Goal: Task Accomplishment & Management: Manage account settings

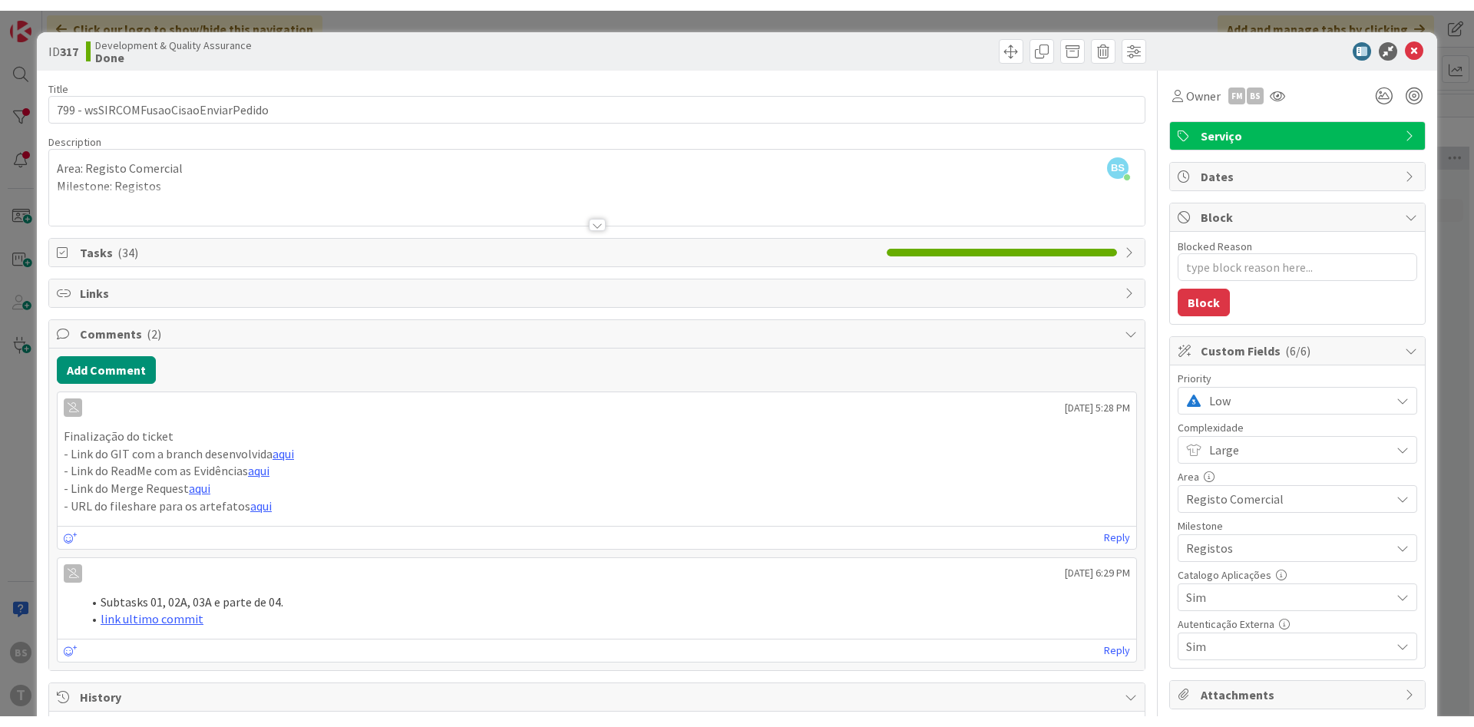
scroll to position [0, 290]
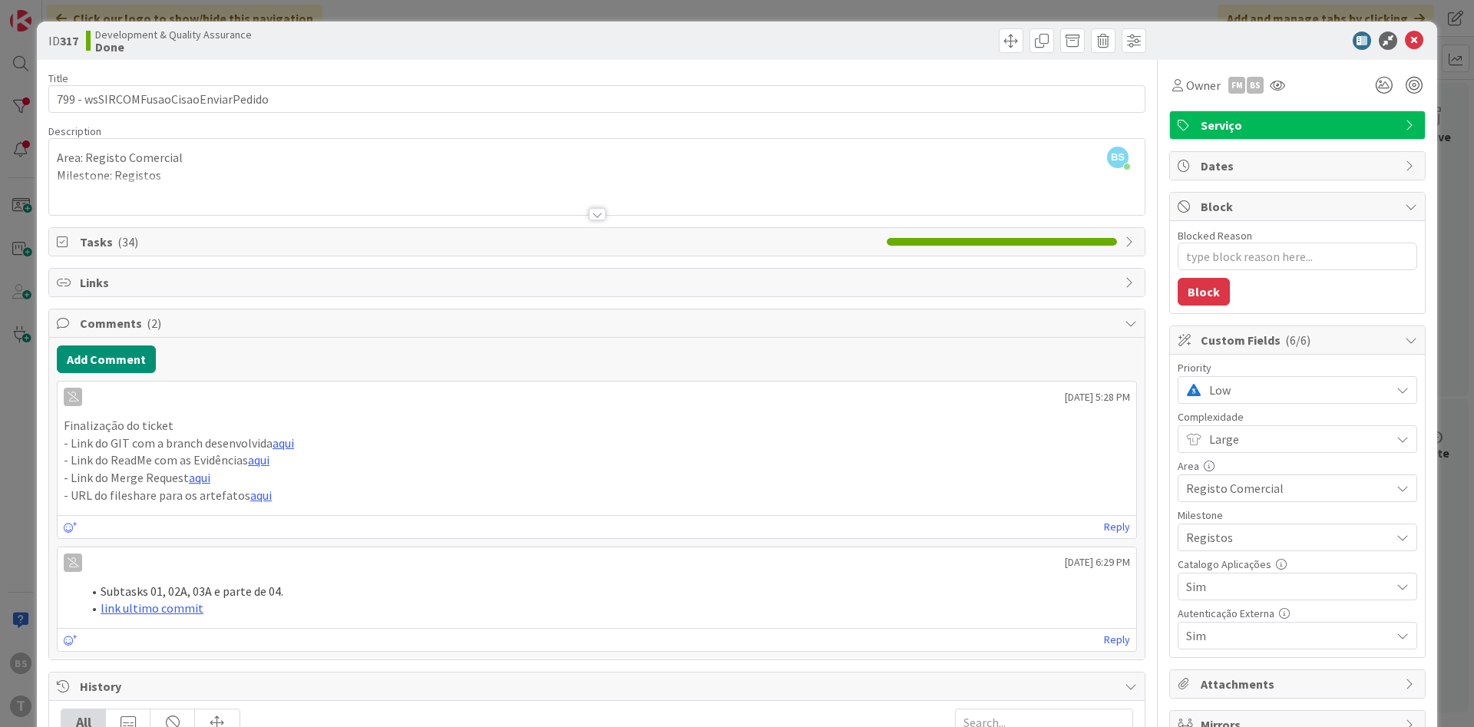
click at [1290, 84] on div "Owner FM BS" at bounding box center [1298, 85] width 256 height 28
click at [1283, 84] on icon at bounding box center [1277, 85] width 15 height 12
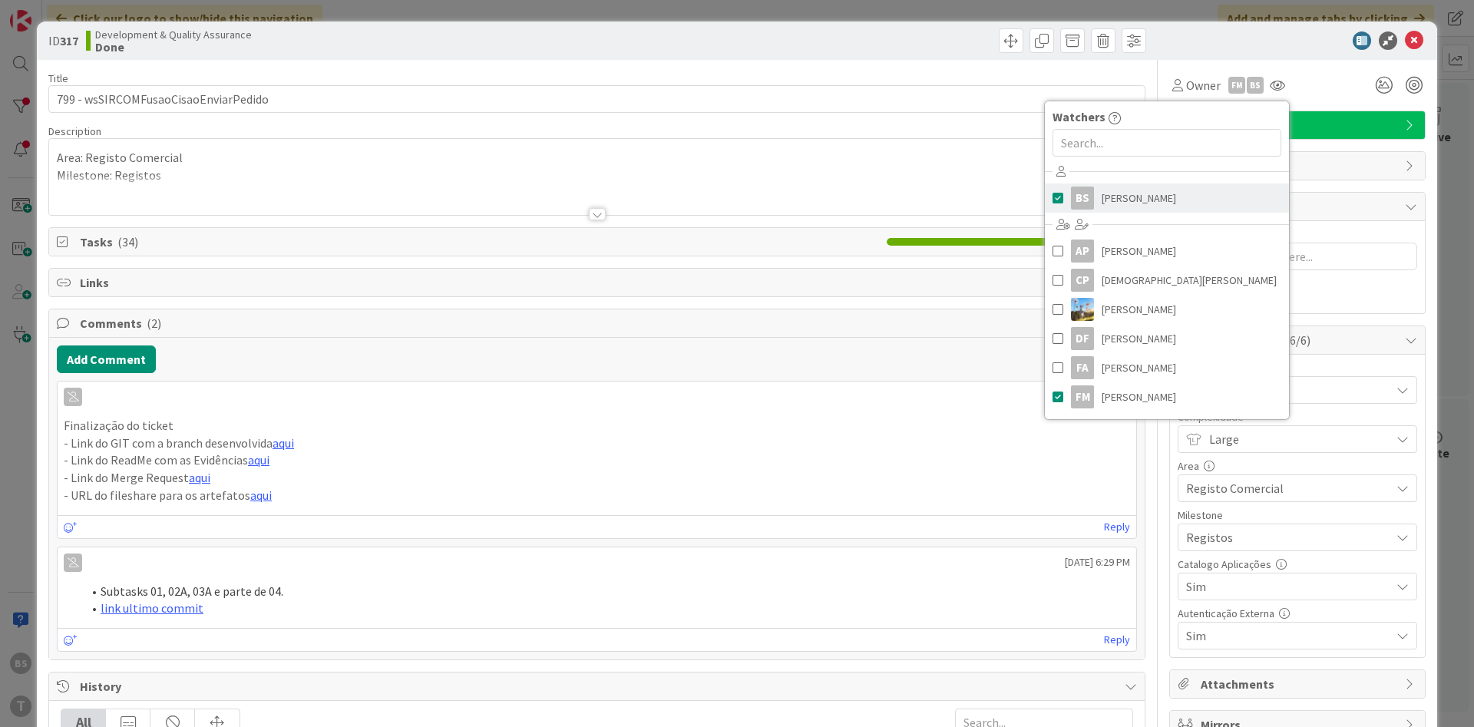
click at [1130, 200] on span "[PERSON_NAME]" at bounding box center [1139, 198] width 74 height 23
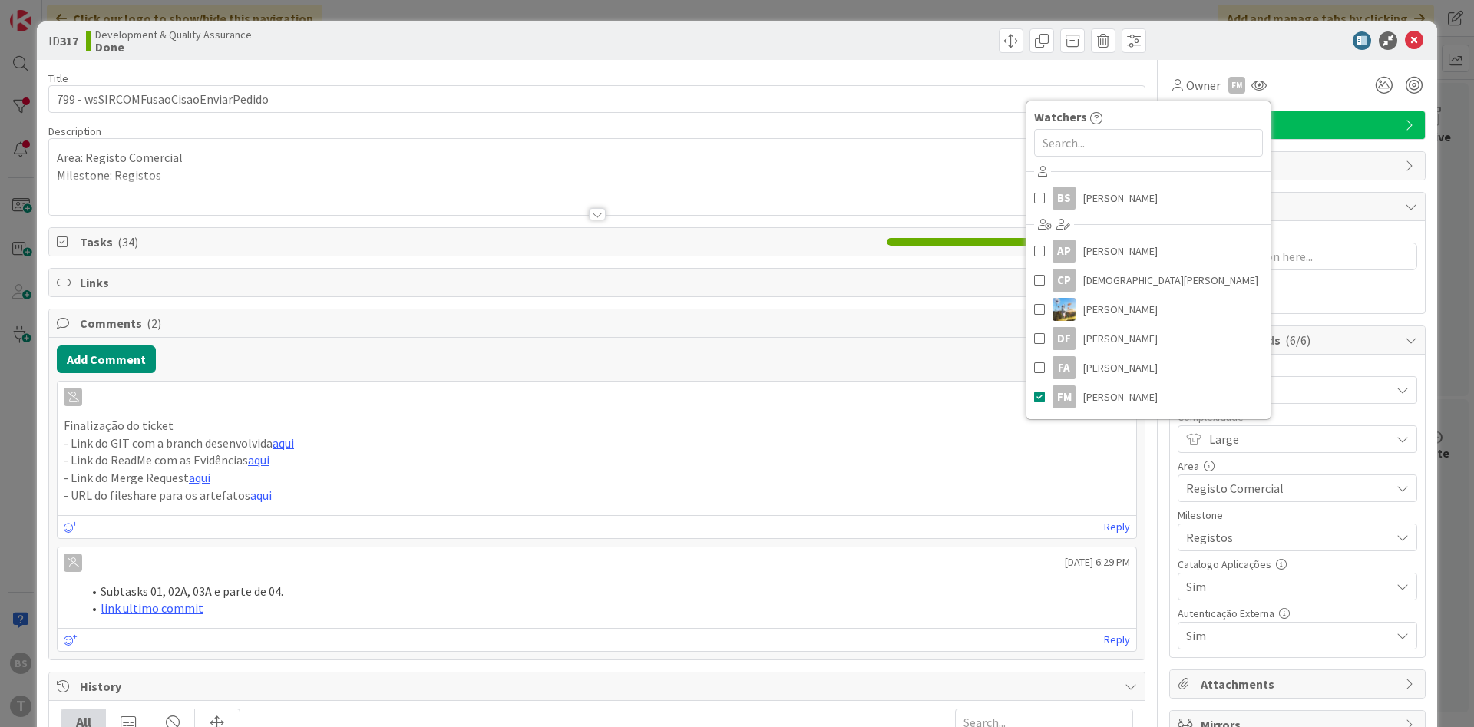
click at [1327, 196] on div "Block" at bounding box center [1297, 207] width 255 height 28
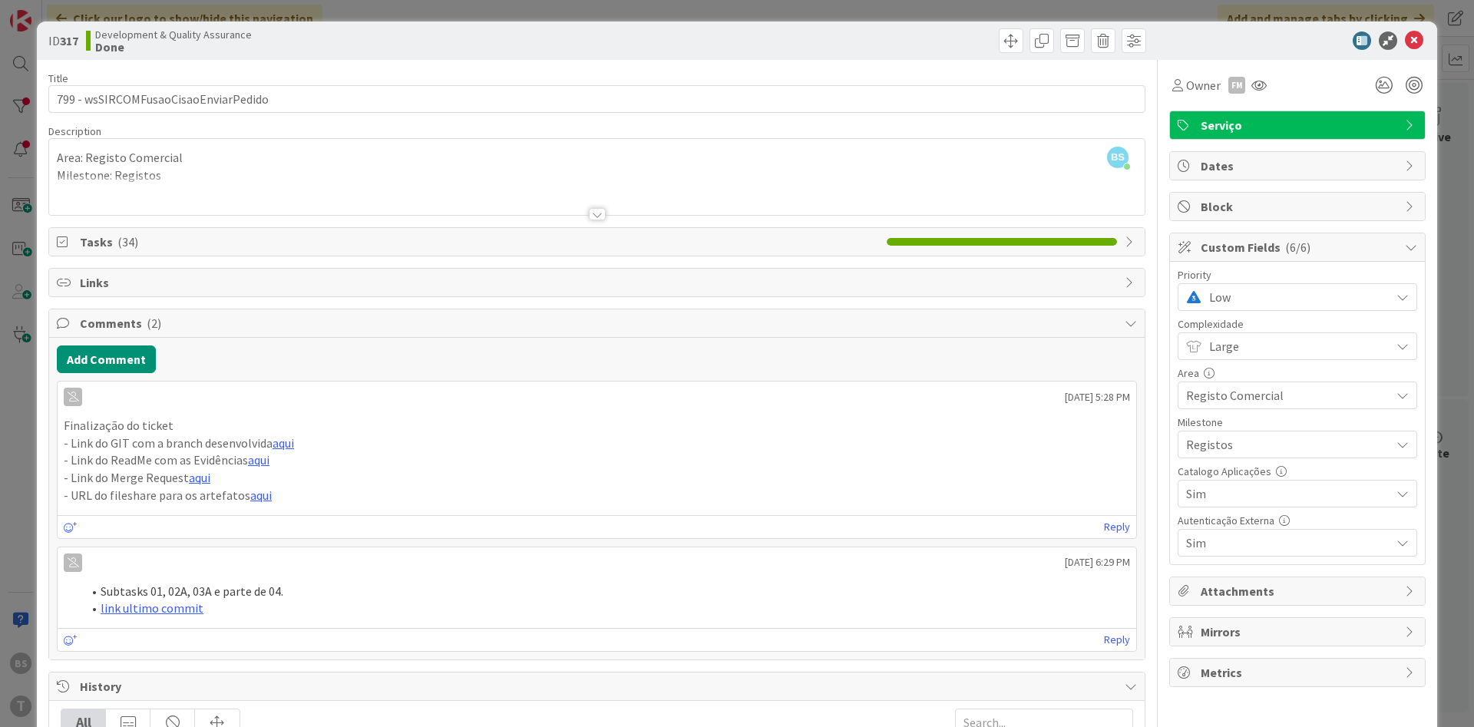
click at [1309, 202] on span "Block" at bounding box center [1299, 206] width 197 height 18
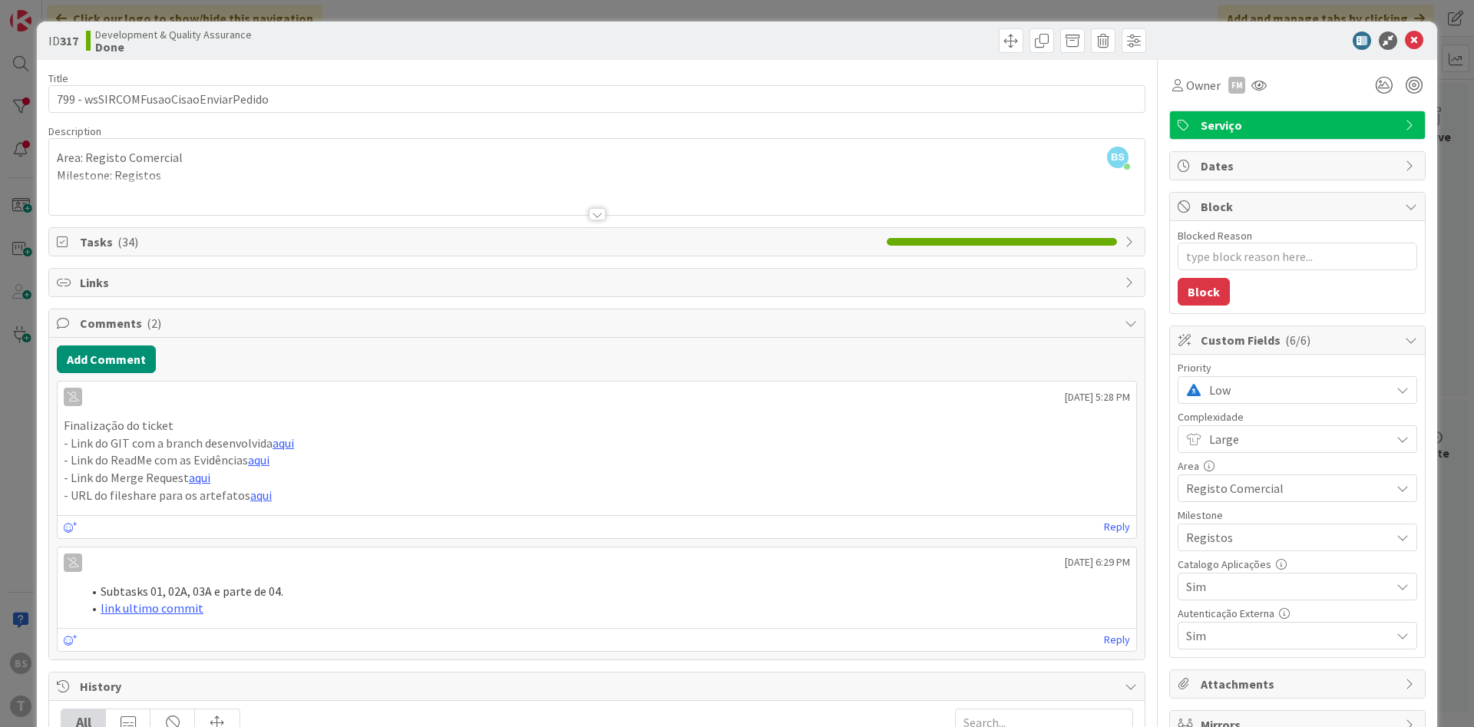
click at [1291, 387] on span "Low" at bounding box center [1296, 390] width 174 height 22
click at [1268, 450] on span "Critical" at bounding box center [1319, 454] width 178 height 23
click at [120, 358] on button "Add Comment" at bounding box center [106, 360] width 99 height 28
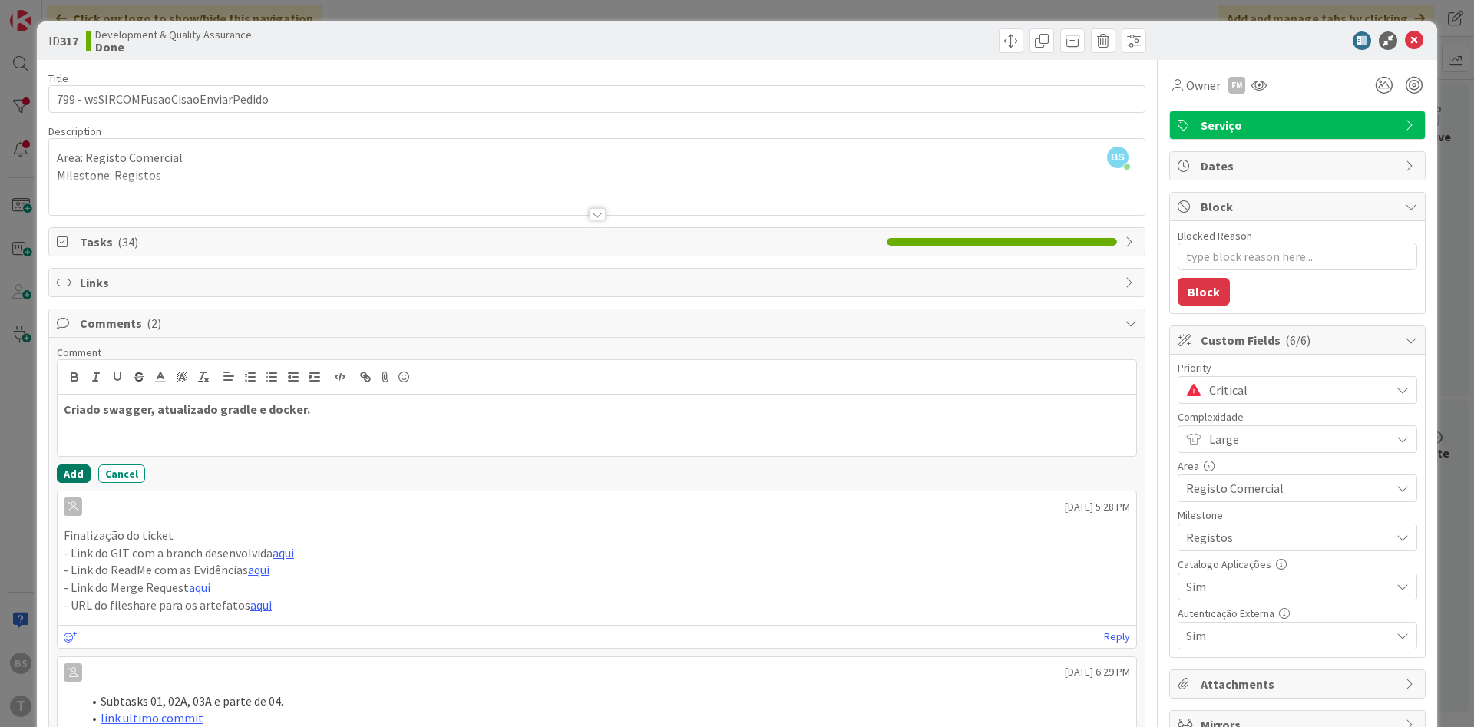
click at [80, 472] on button "Add" at bounding box center [74, 474] width 34 height 18
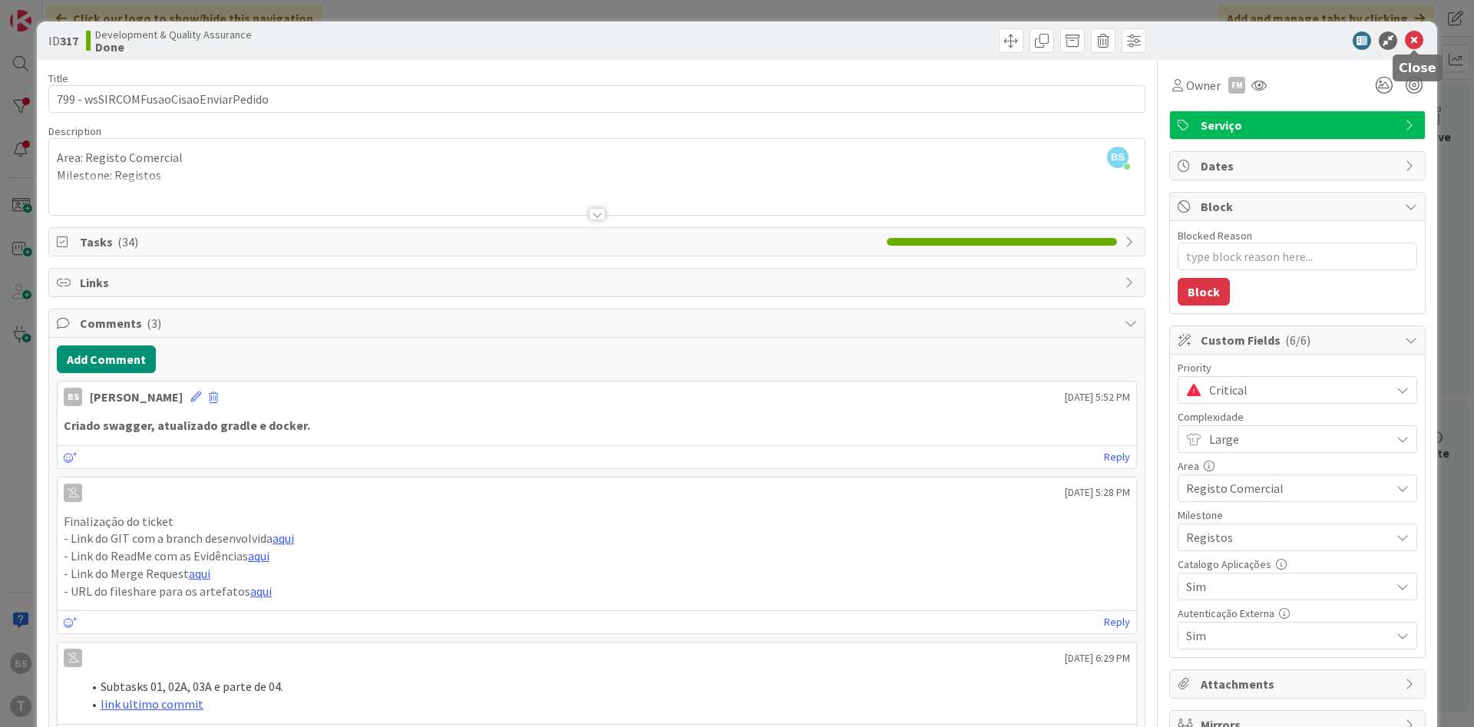
click at [1416, 38] on icon at bounding box center [1414, 40] width 18 height 18
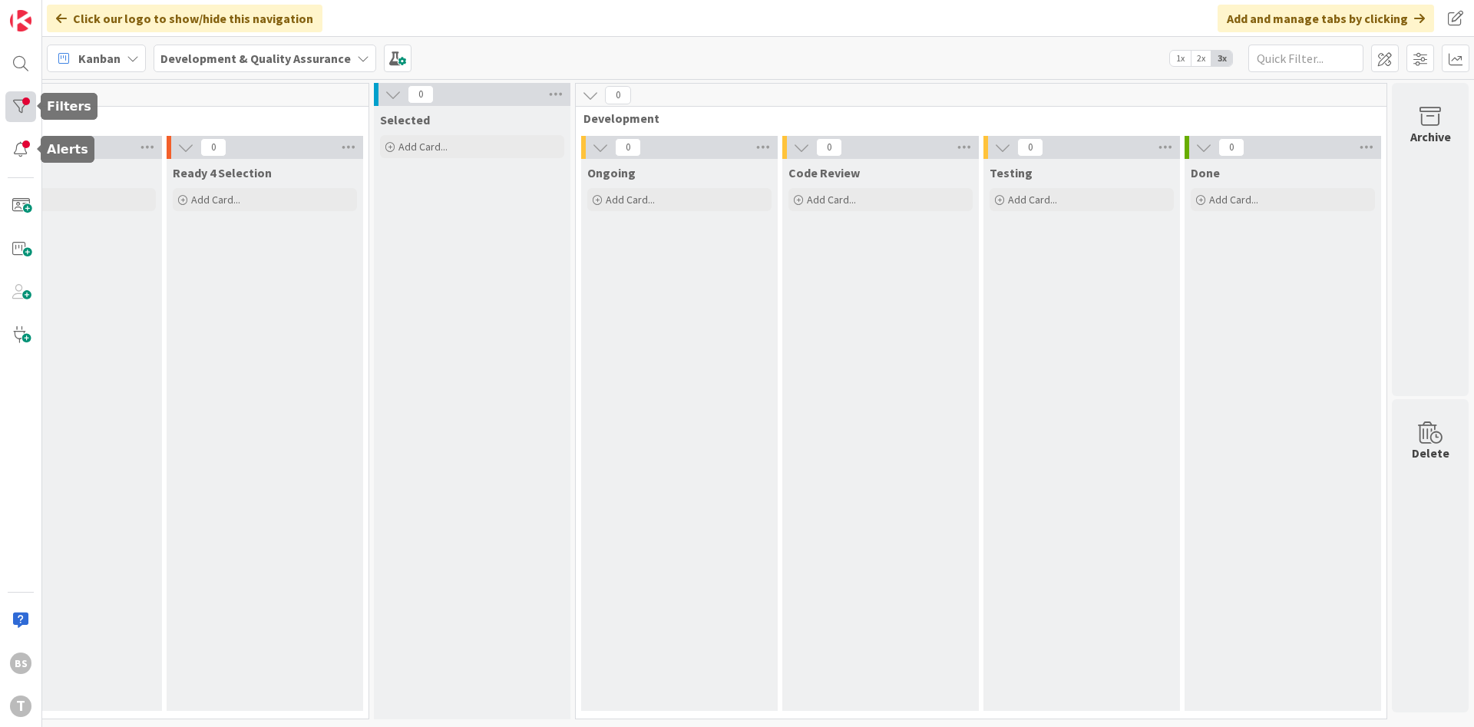
click at [16, 110] on div at bounding box center [20, 106] width 31 height 31
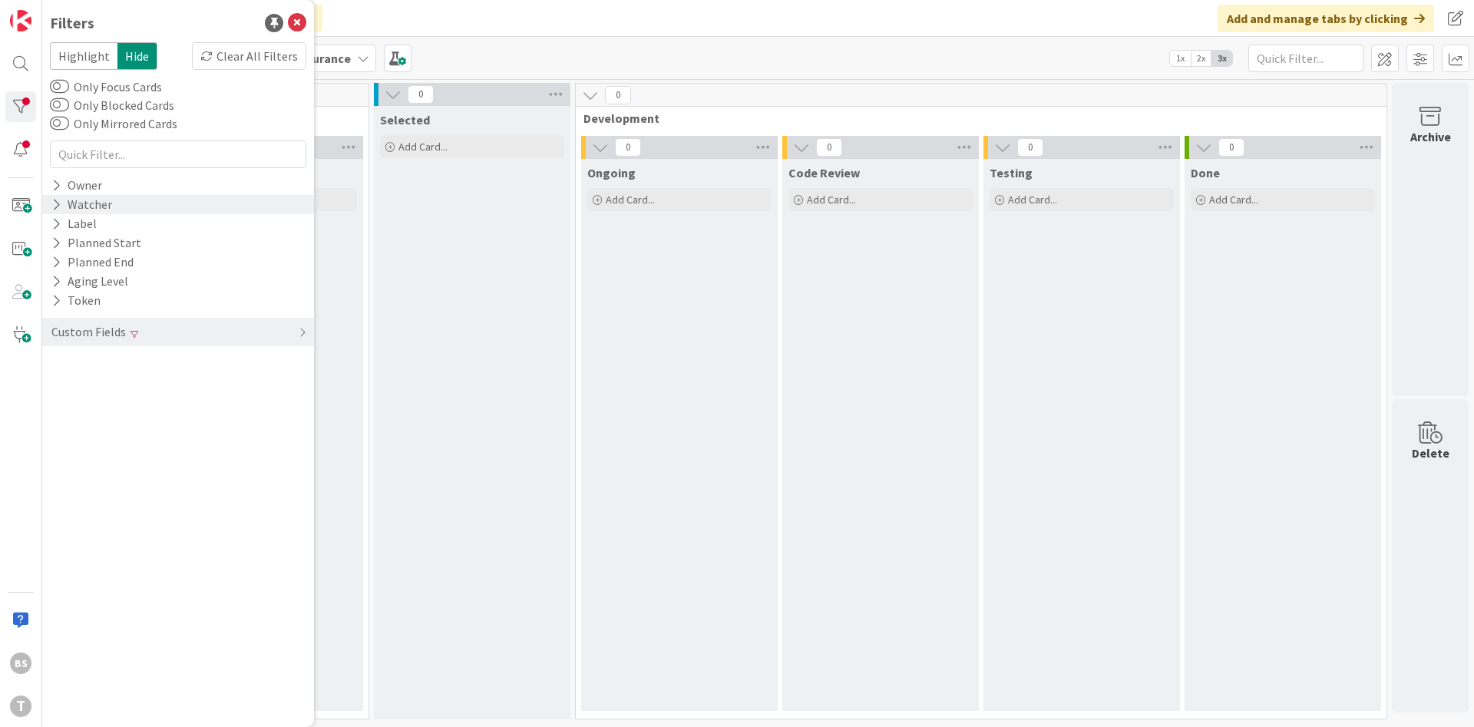
click at [117, 208] on div "Watcher" at bounding box center [178, 204] width 272 height 19
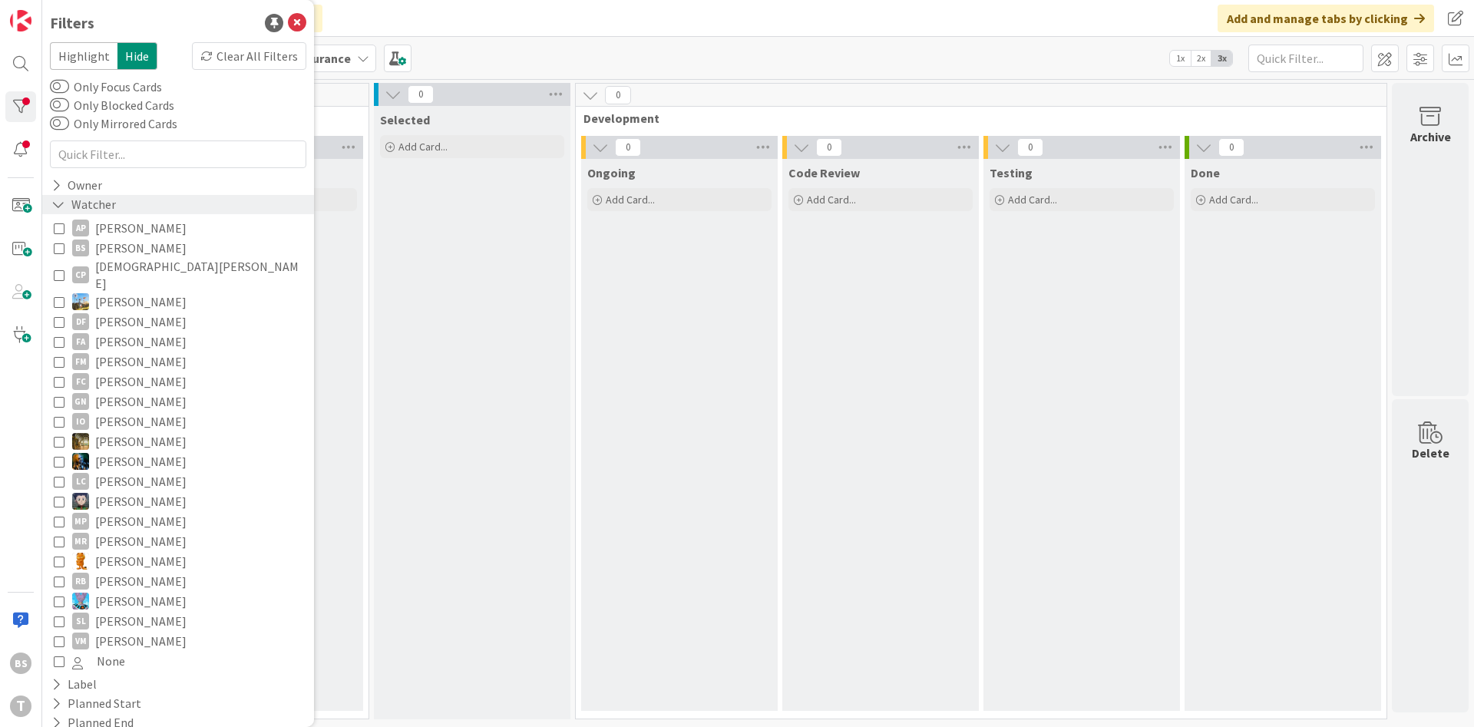
click at [129, 201] on div "Watcher" at bounding box center [178, 204] width 272 height 19
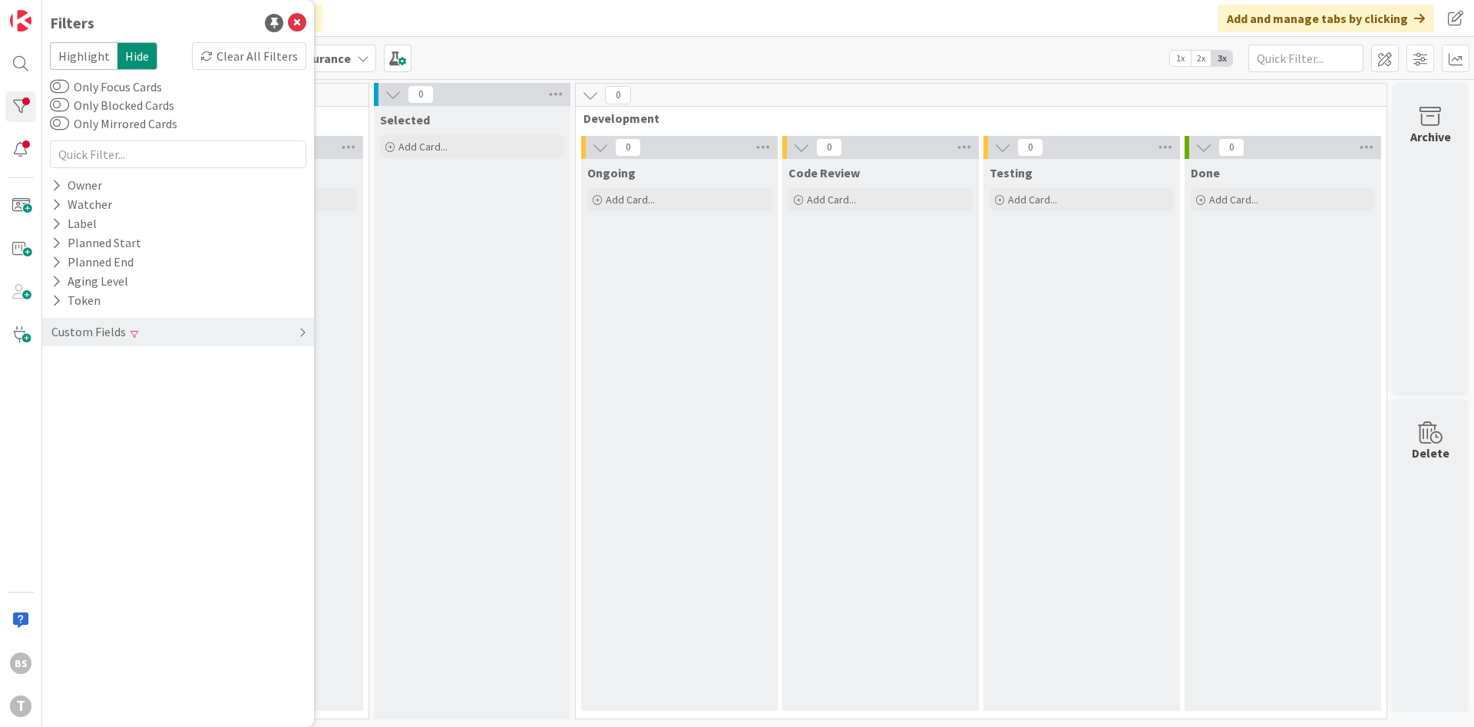
click at [167, 327] on div "Custom Fields" at bounding box center [178, 332] width 272 height 28
click at [161, 369] on div "Priority Clear" at bounding box center [178, 363] width 272 height 19
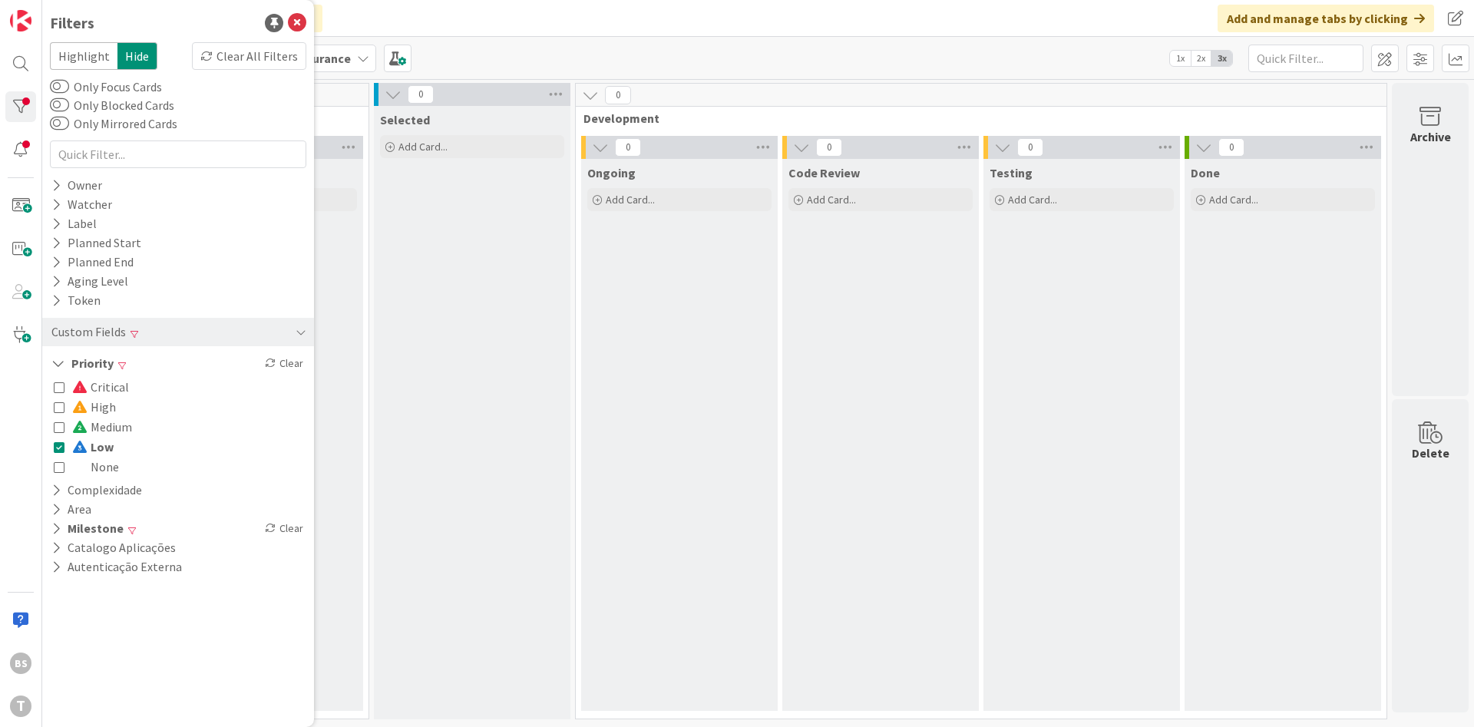
click at [104, 453] on span "Low" at bounding box center [92, 447] width 41 height 20
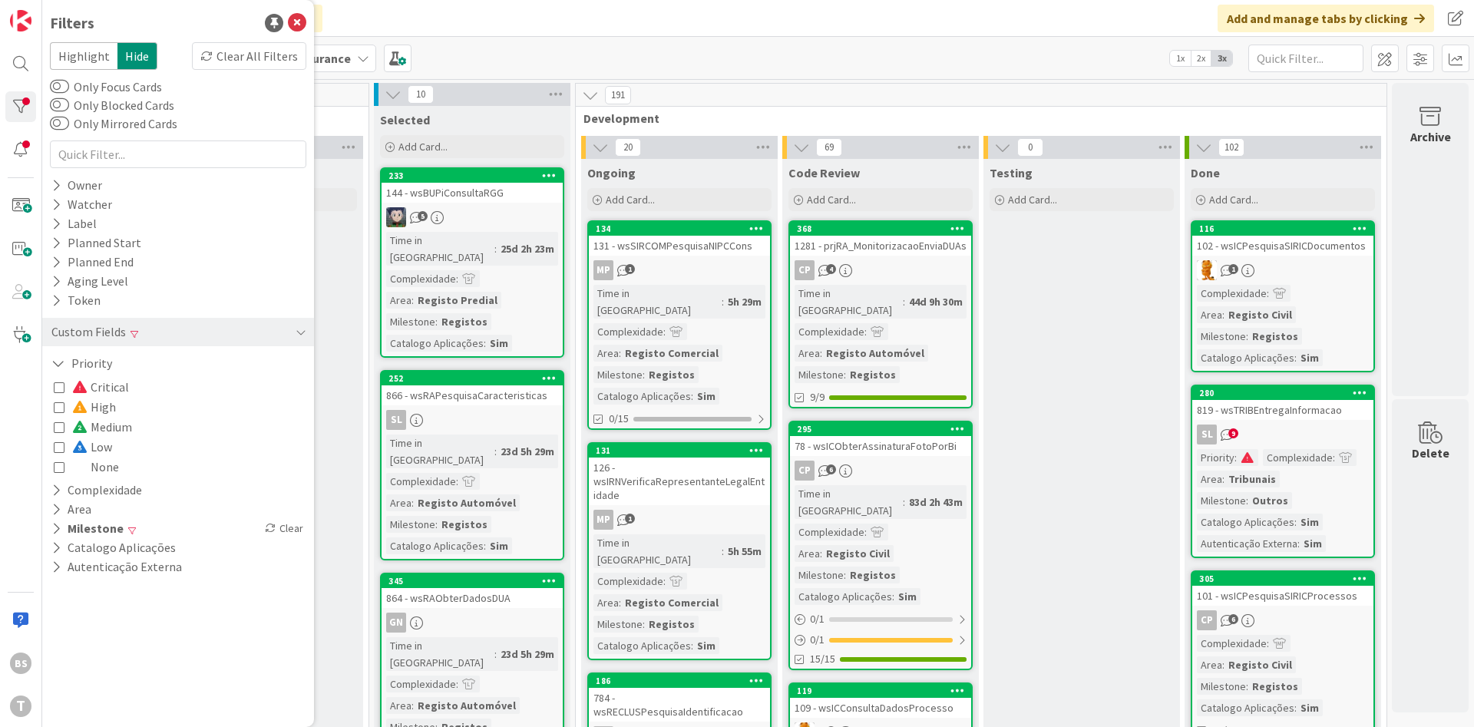
click at [67, 465] on button "None" at bounding box center [86, 467] width 65 height 20
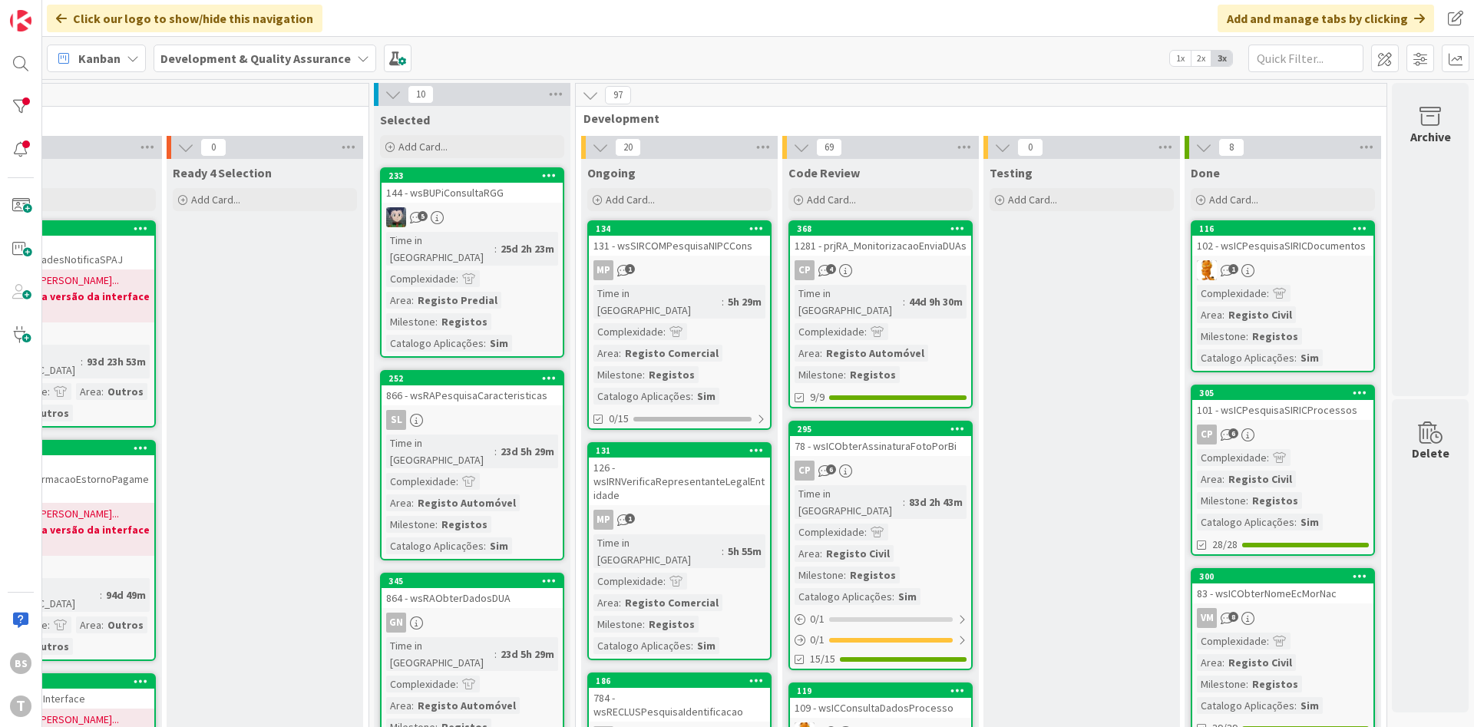
click at [1295, 256] on link "116 102 - wsICPesquisaSIRICDocumentos 1 Complexidade : Area : Registo Civil Mil…" at bounding box center [1283, 296] width 184 height 152
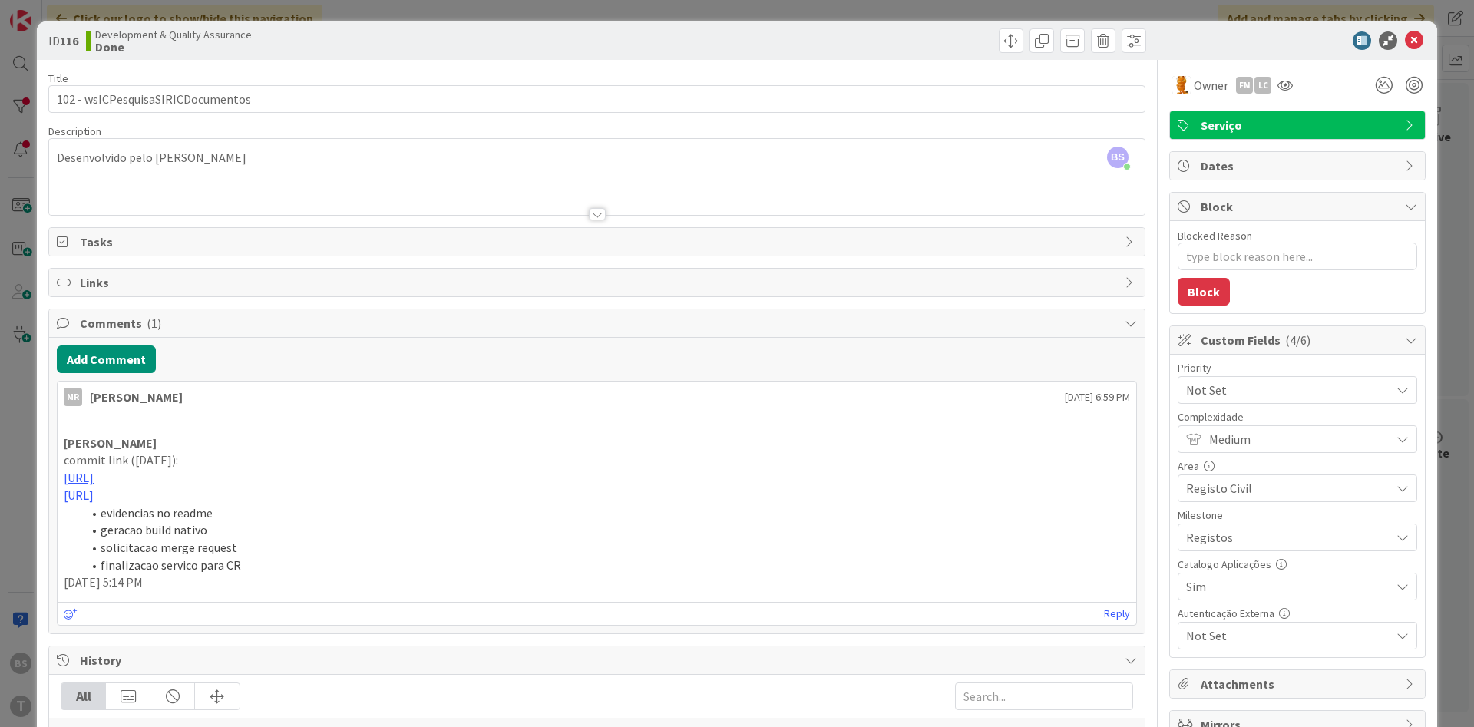
click at [1401, 43] on div at bounding box center [1290, 40] width 272 height 18
click at [1409, 45] on icon at bounding box center [1414, 40] width 18 height 18
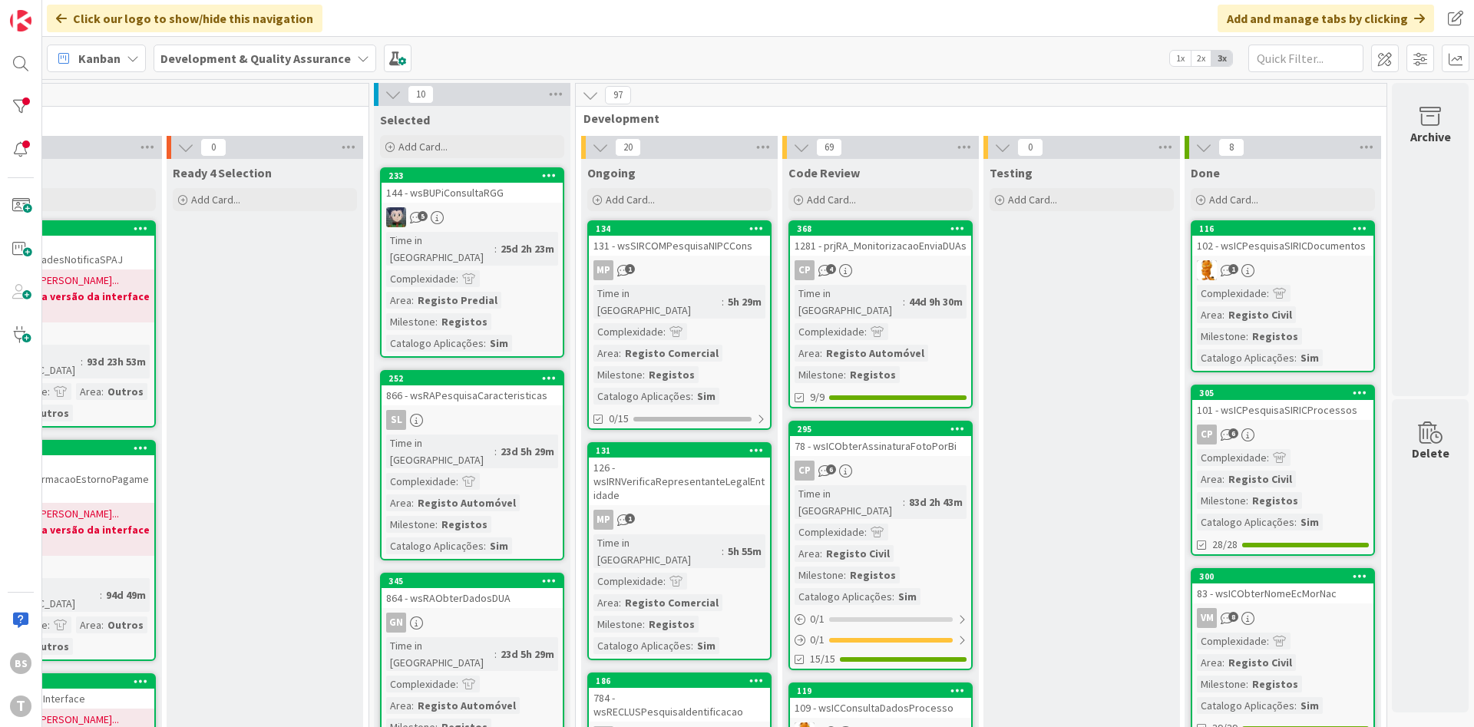
click at [1262, 259] on link "116 102 - wsICPesquisaSIRICDocumentos 1 Complexidade : Area : Registo Civil Mil…" at bounding box center [1283, 296] width 184 height 152
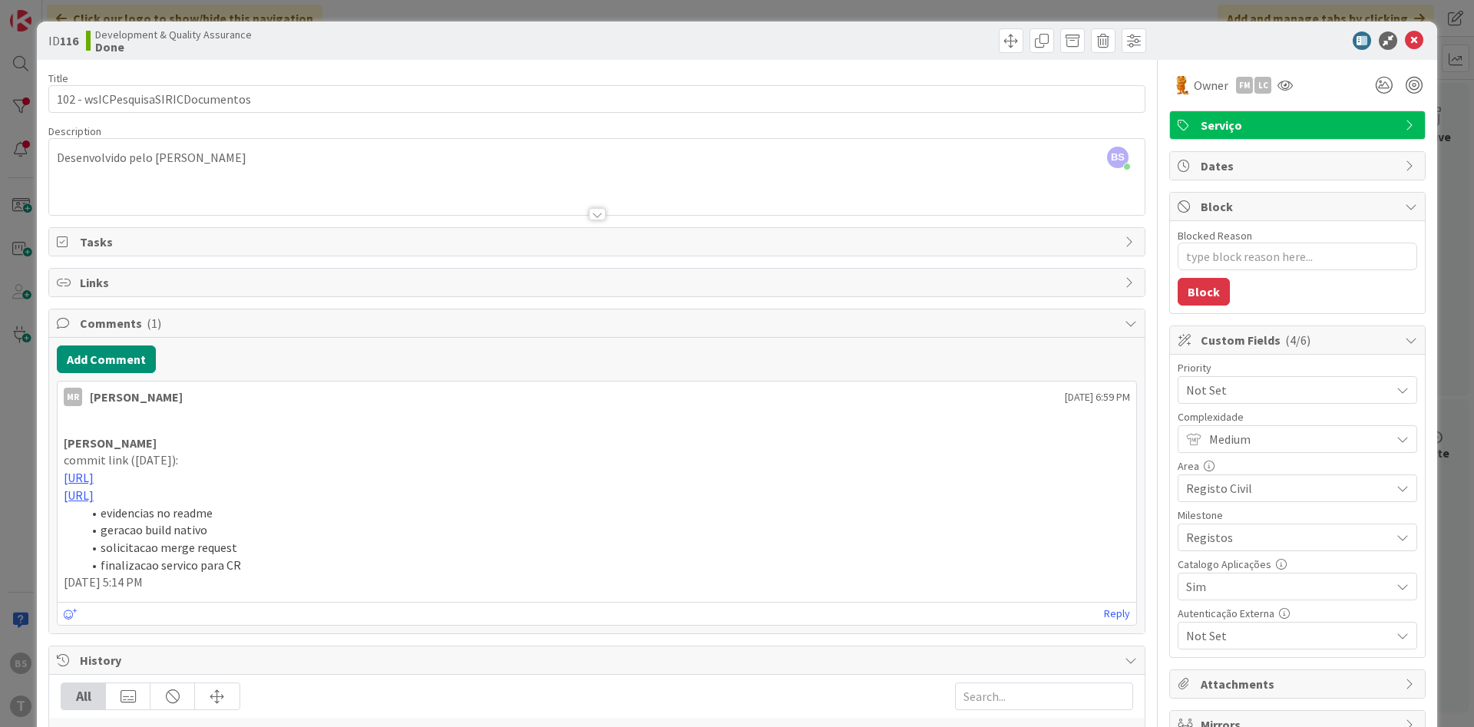
click at [1420, 36] on icon at bounding box center [1414, 40] width 18 height 18
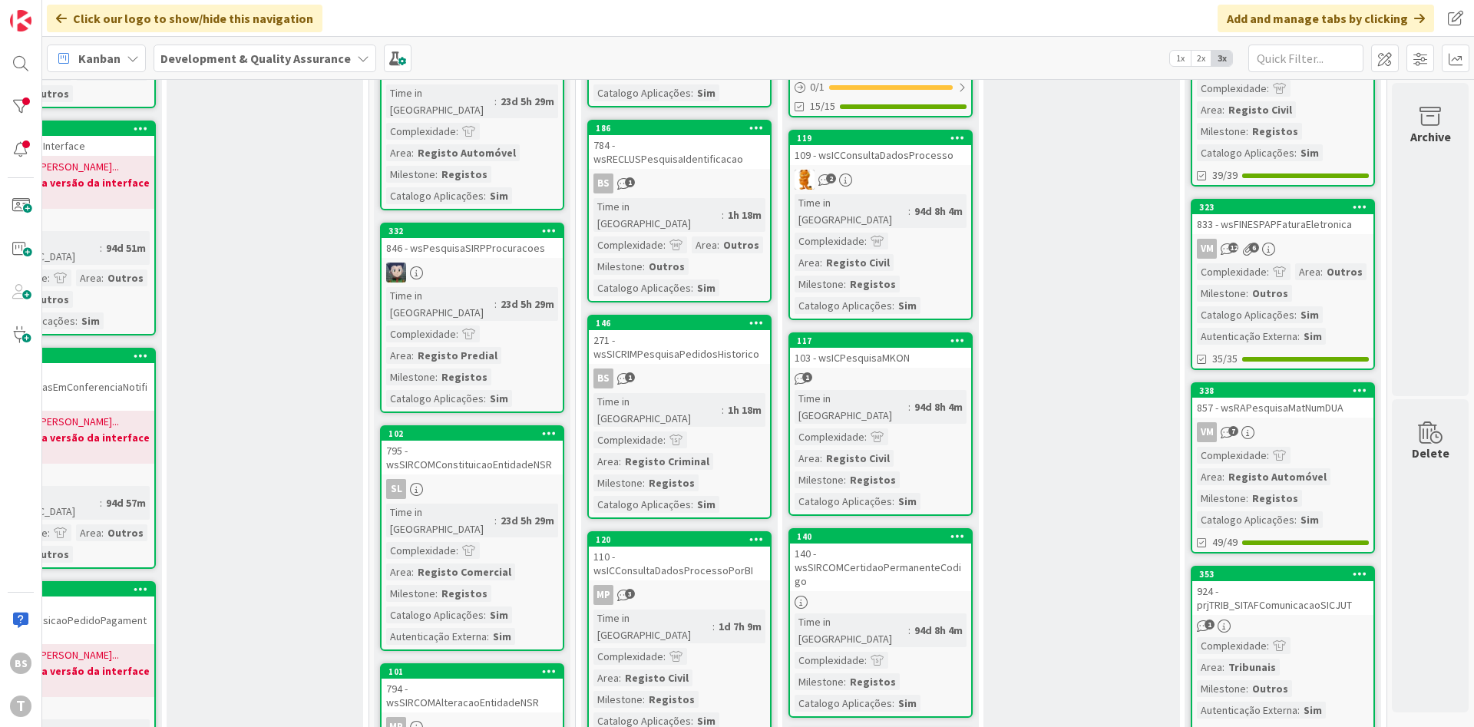
scroll to position [0, 290]
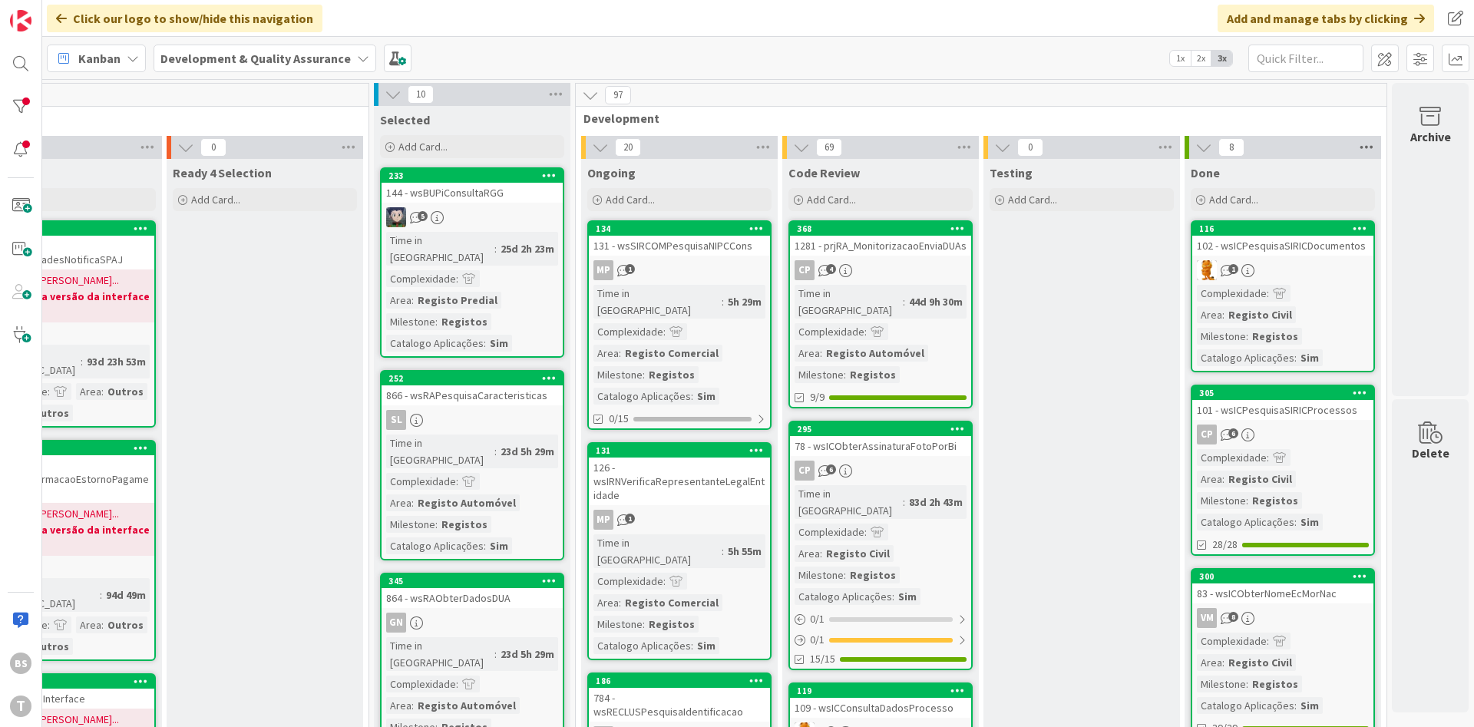
click at [1374, 150] on icon at bounding box center [1367, 147] width 20 height 23
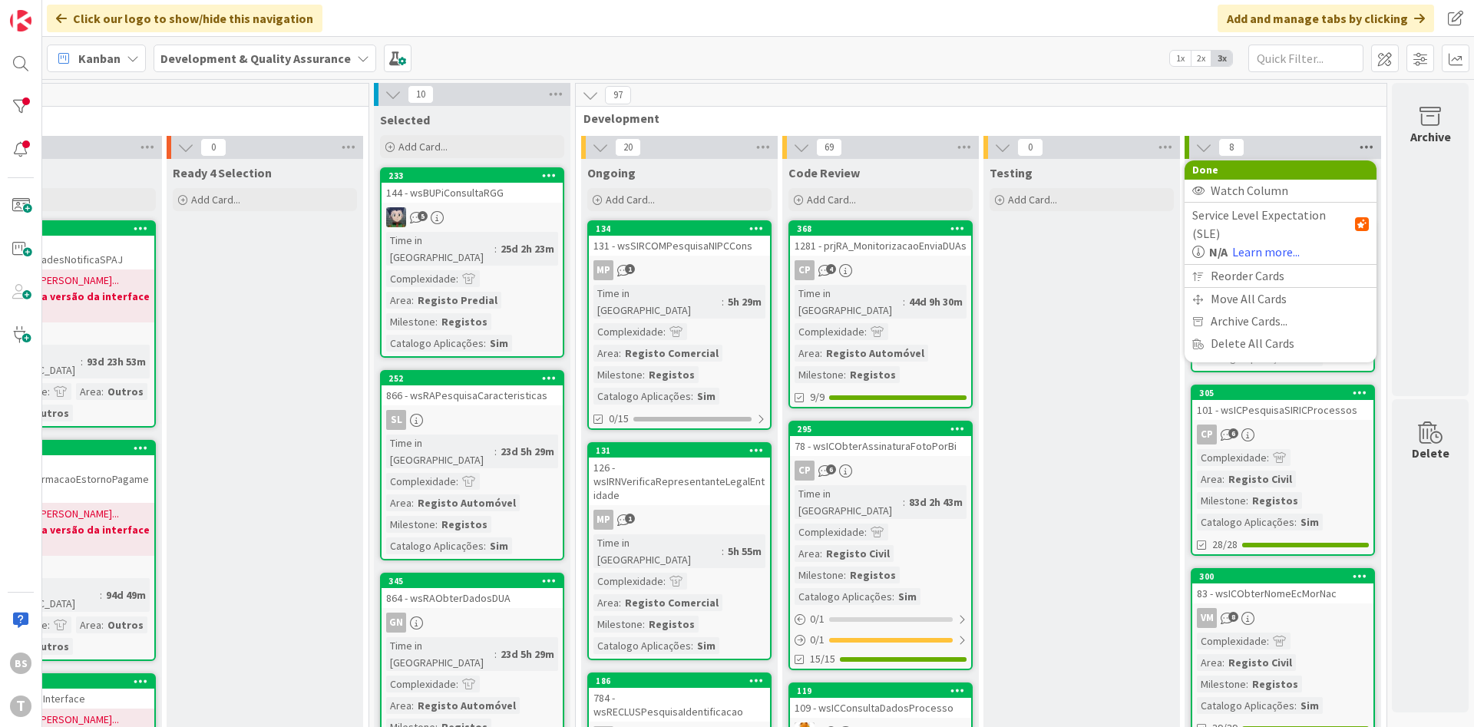
click at [1372, 149] on icon at bounding box center [1367, 147] width 20 height 23
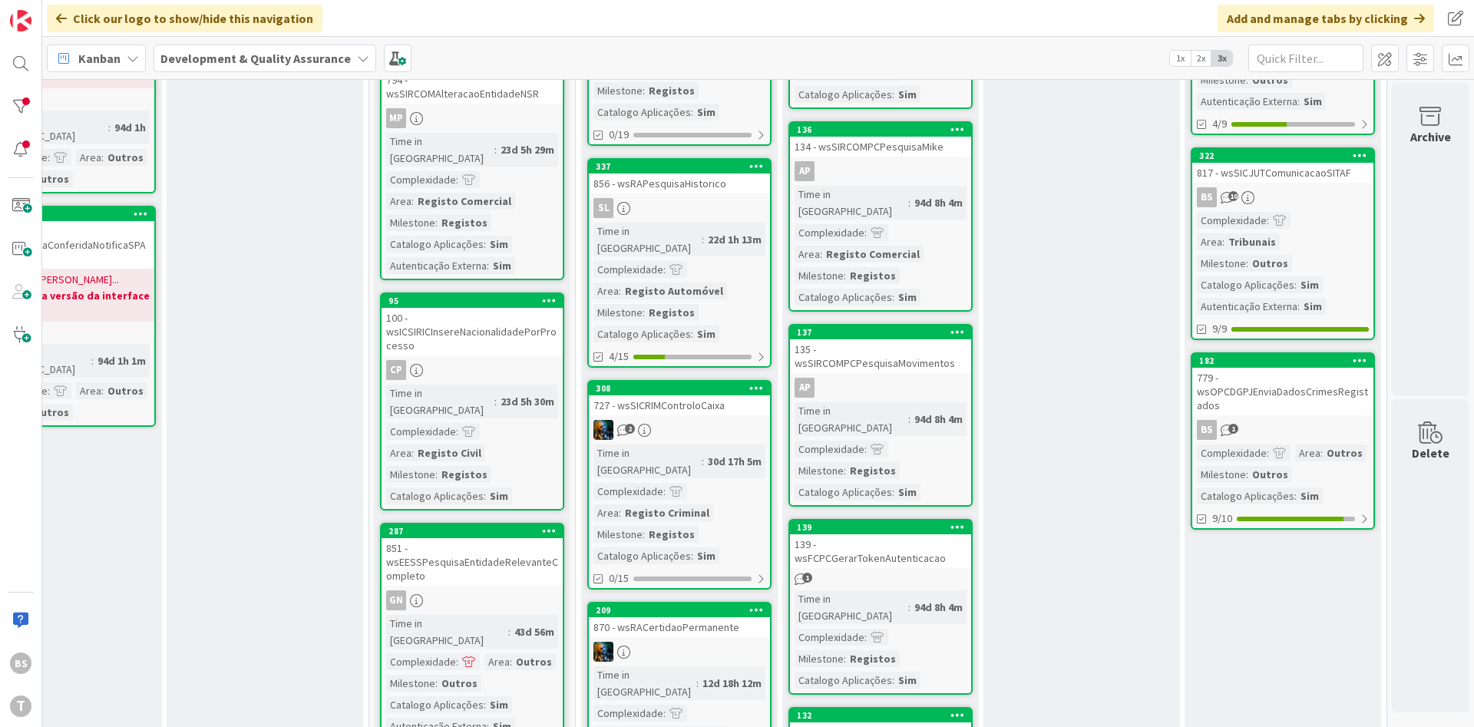
scroll to position [1093, 290]
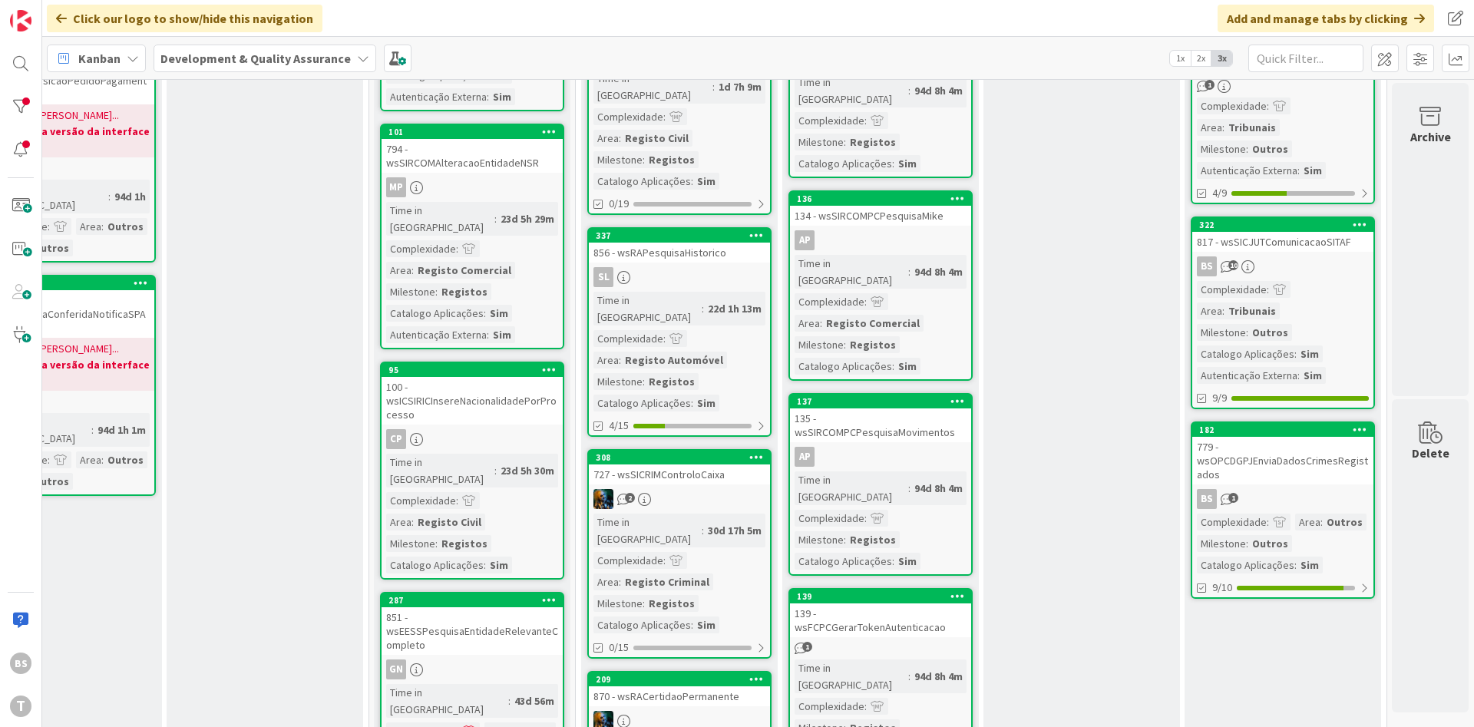
click at [1282, 466] on div "779 - wsOPCDGPJEnviaDadosCrimesRegistados" at bounding box center [1283, 461] width 181 height 48
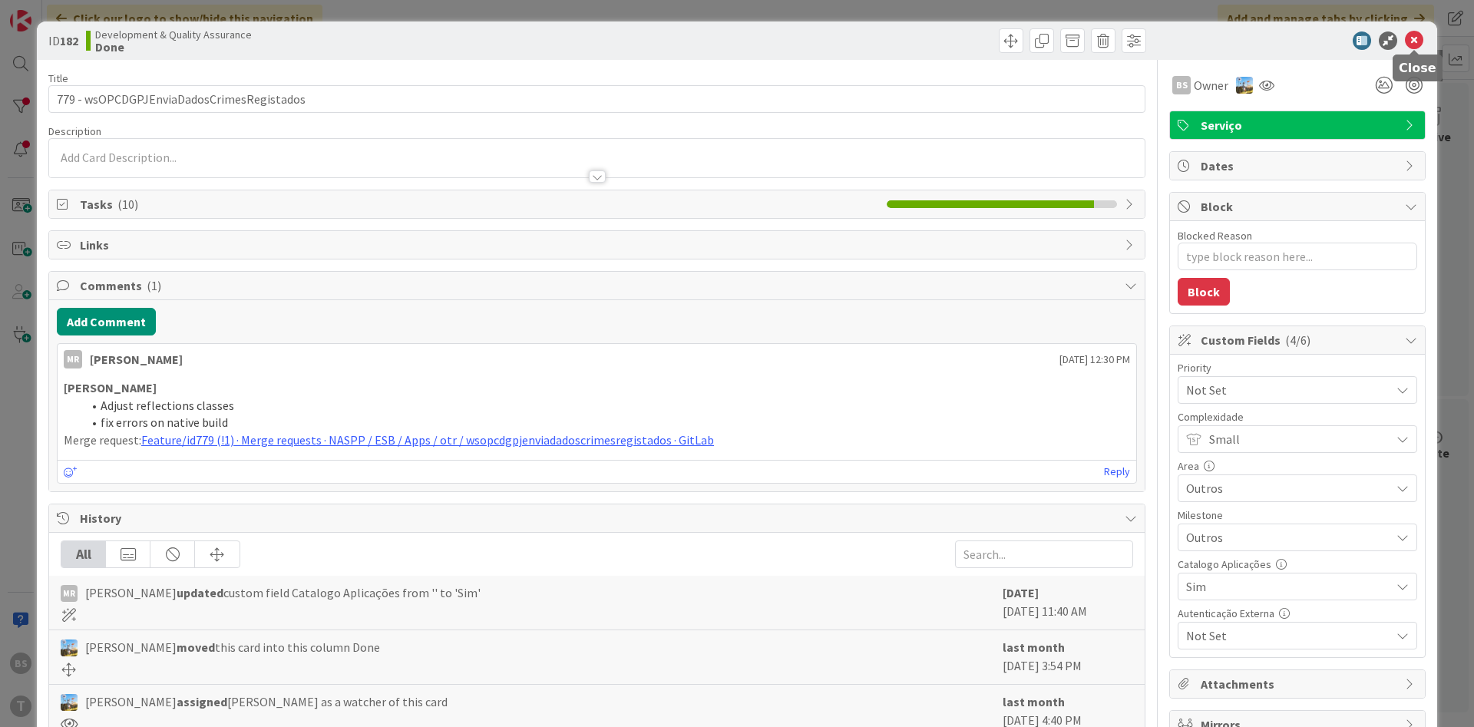
click at [1418, 41] on icon at bounding box center [1414, 40] width 18 height 18
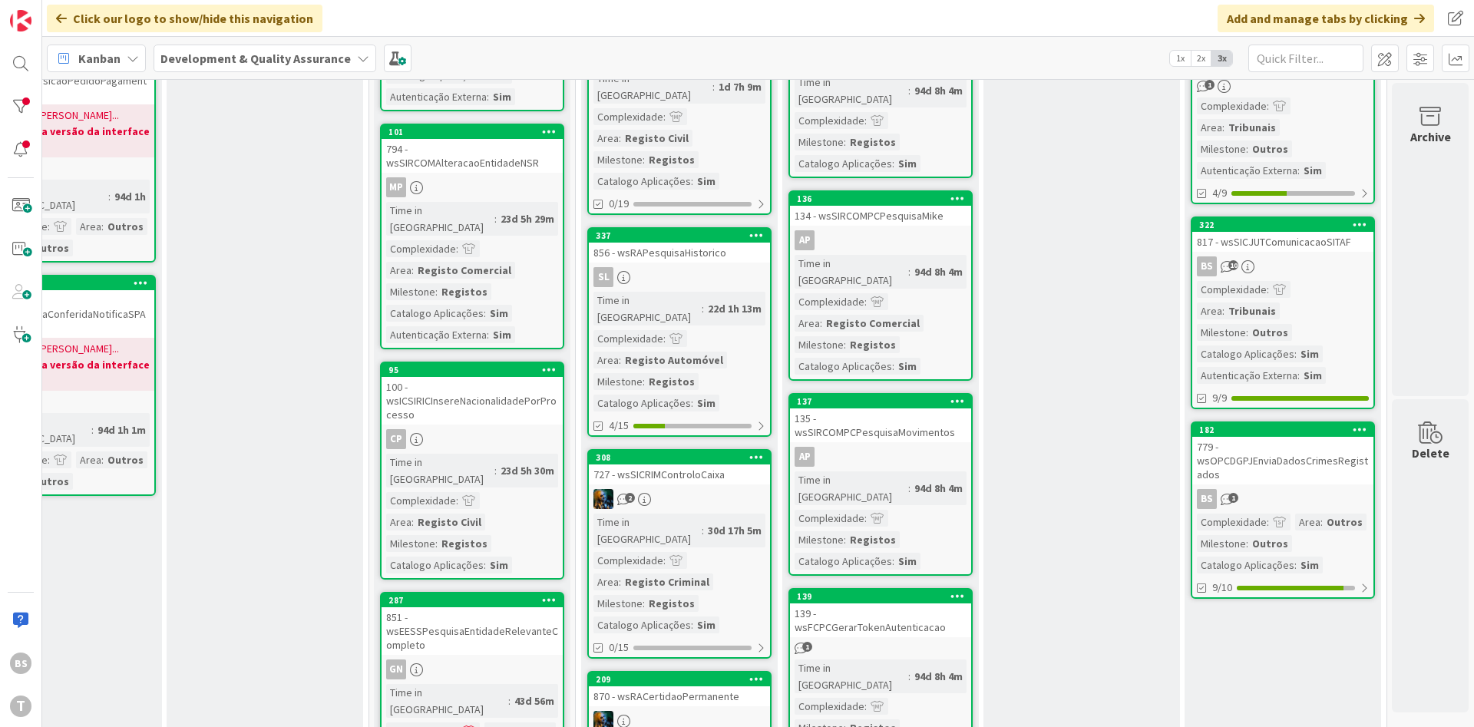
click at [1349, 462] on div "779 - wsOPCDGPJEnviaDadosCrimesRegistados" at bounding box center [1283, 461] width 181 height 48
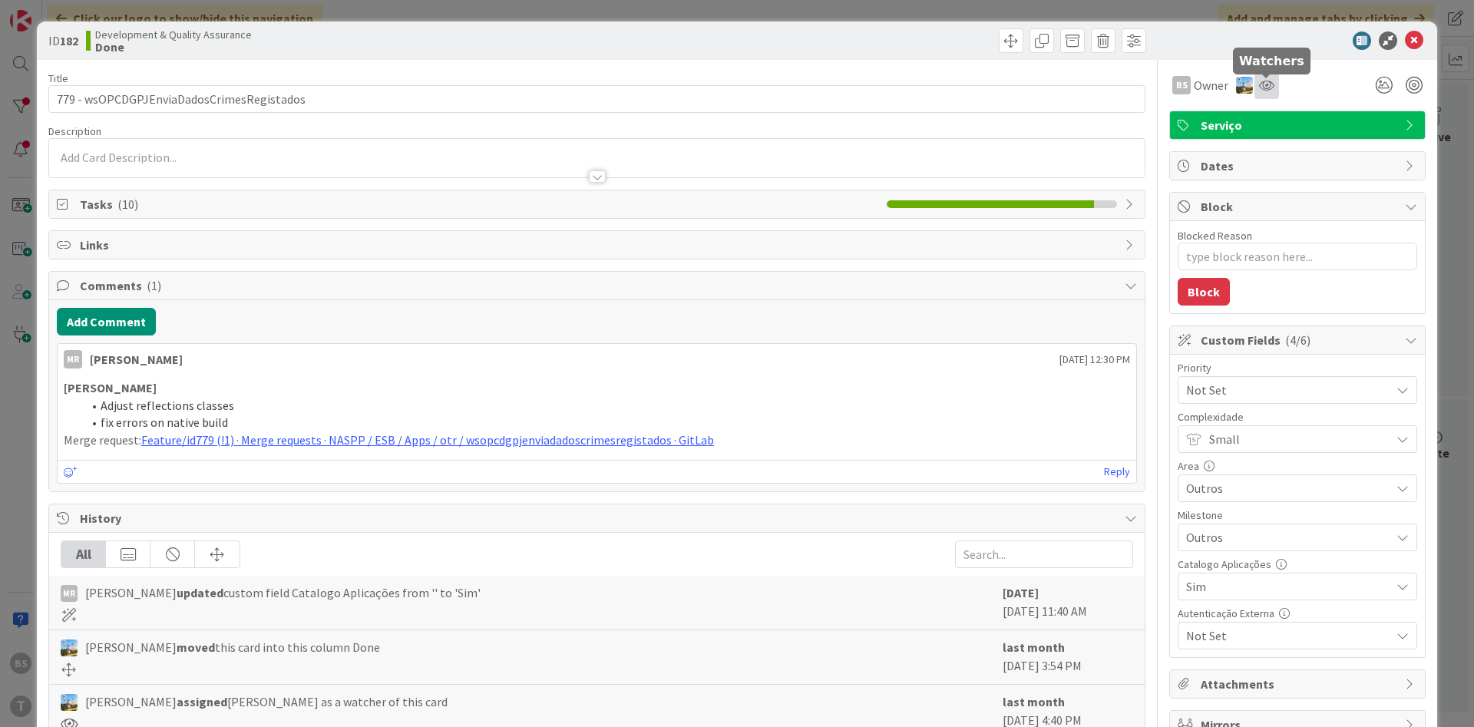
click at [1272, 83] on icon at bounding box center [1266, 85] width 15 height 12
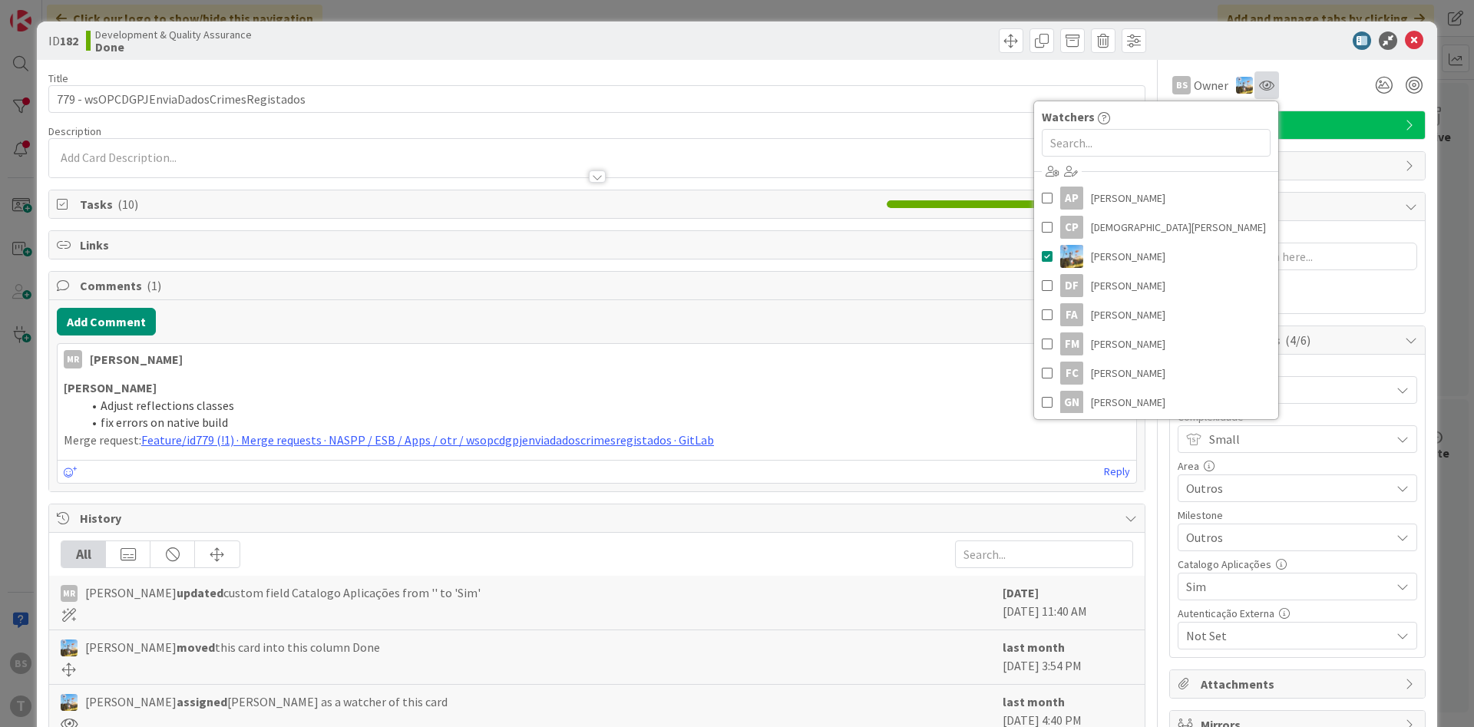
click at [1266, 78] on div at bounding box center [1267, 85] width 25 height 28
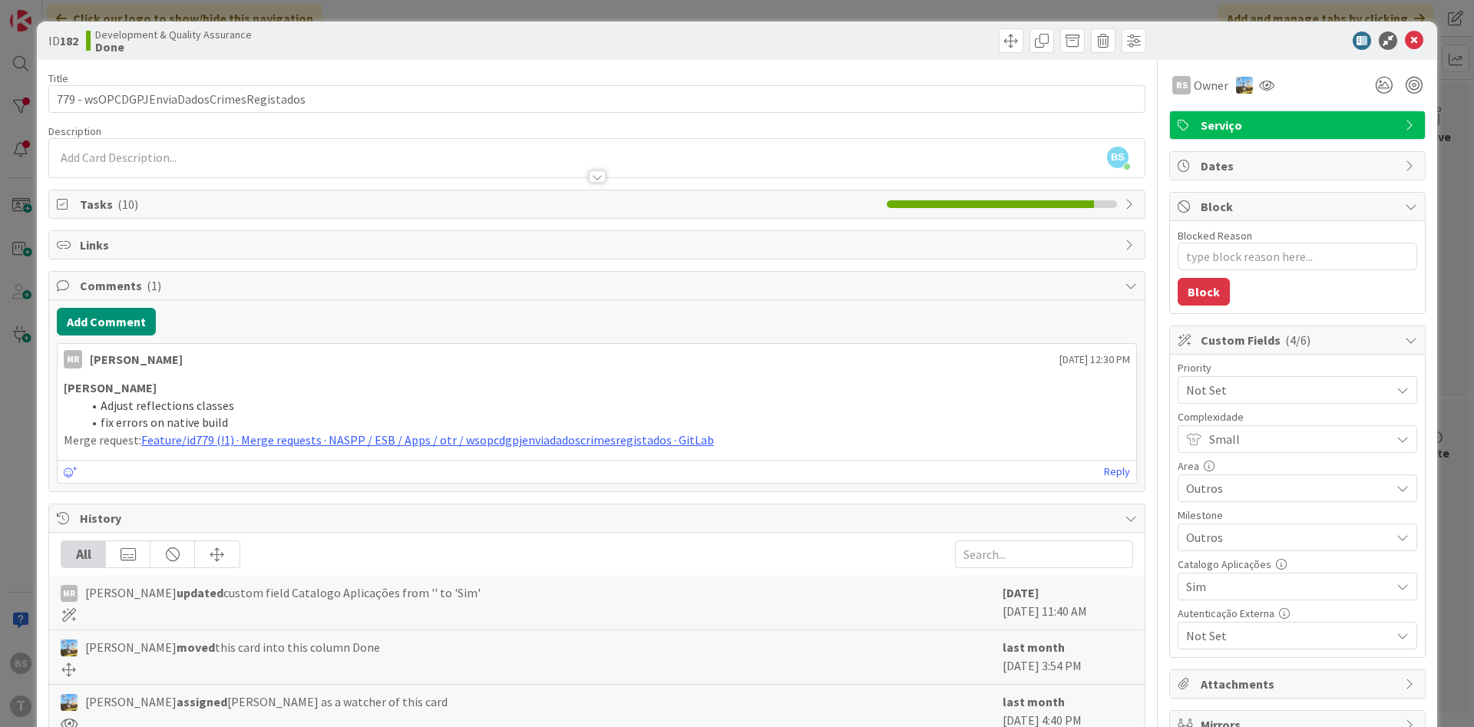
click at [1420, 38] on icon at bounding box center [1414, 40] width 18 height 18
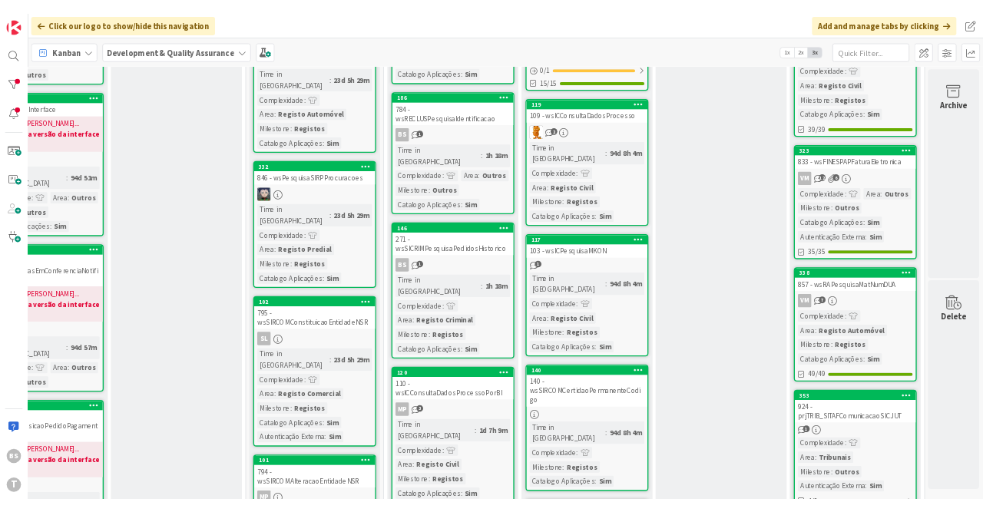
scroll to position [448, 290]
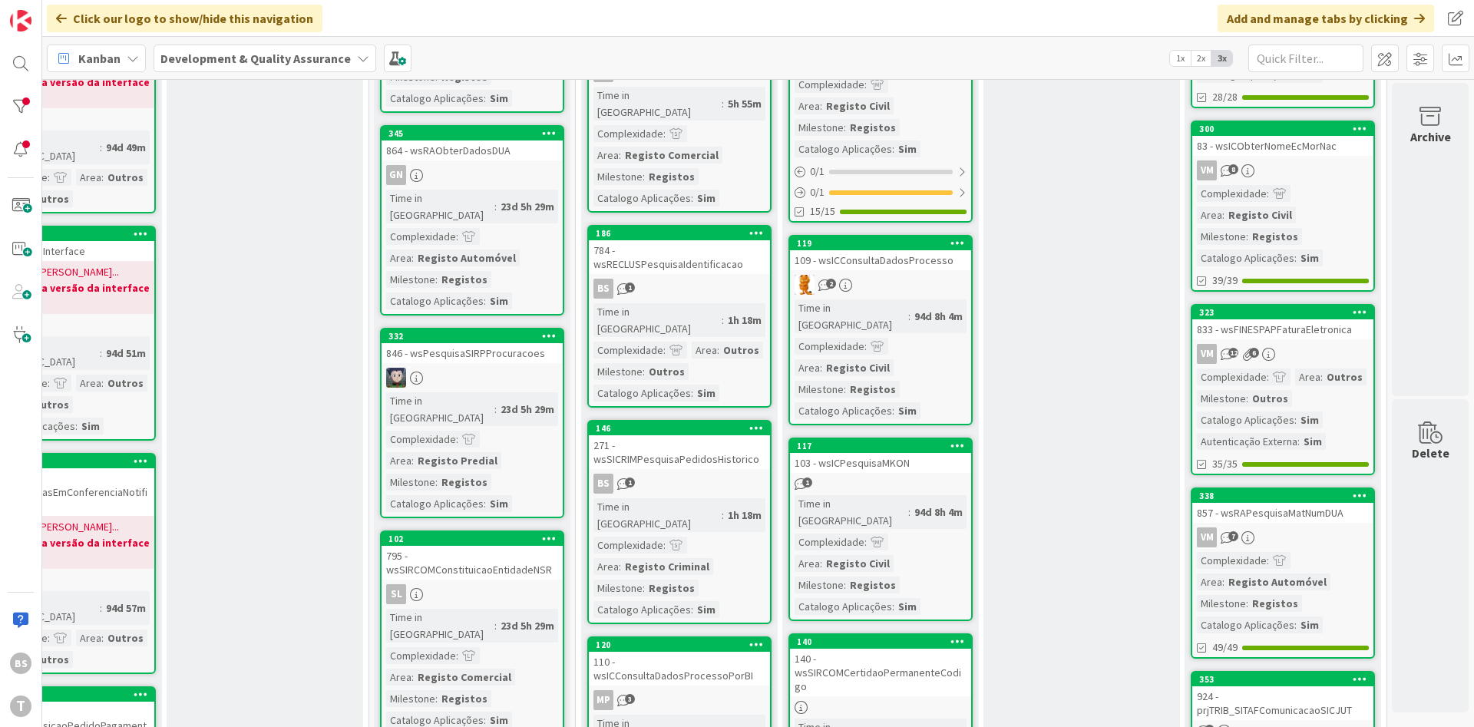
click at [1333, 339] on link "323 833 - wsFINESPAPFaturaEletronica VM 12 6 Complexidade : Area : Outros Miles…" at bounding box center [1283, 389] width 184 height 171
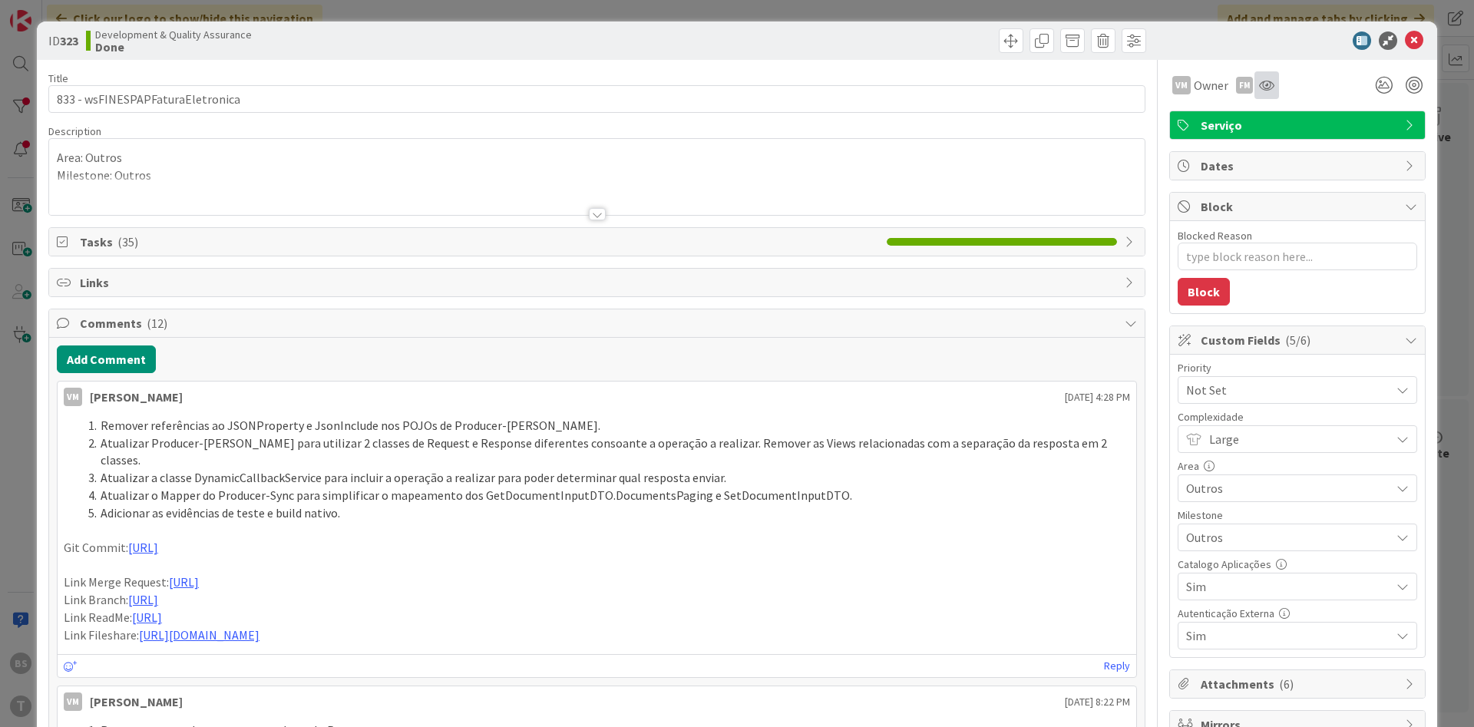
click at [1264, 90] on icon at bounding box center [1266, 85] width 15 height 12
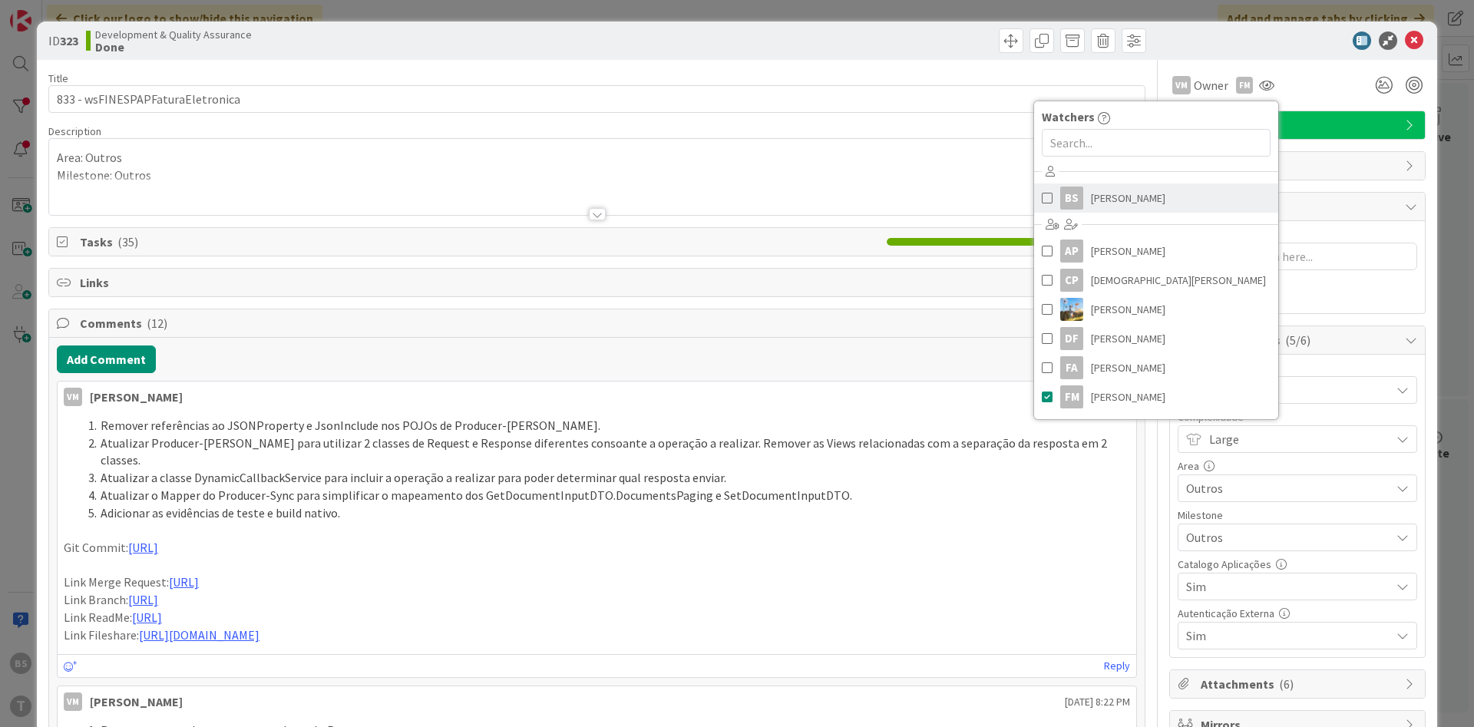
click at [1181, 186] on link "BS [PERSON_NAME]" at bounding box center [1156, 198] width 244 height 29
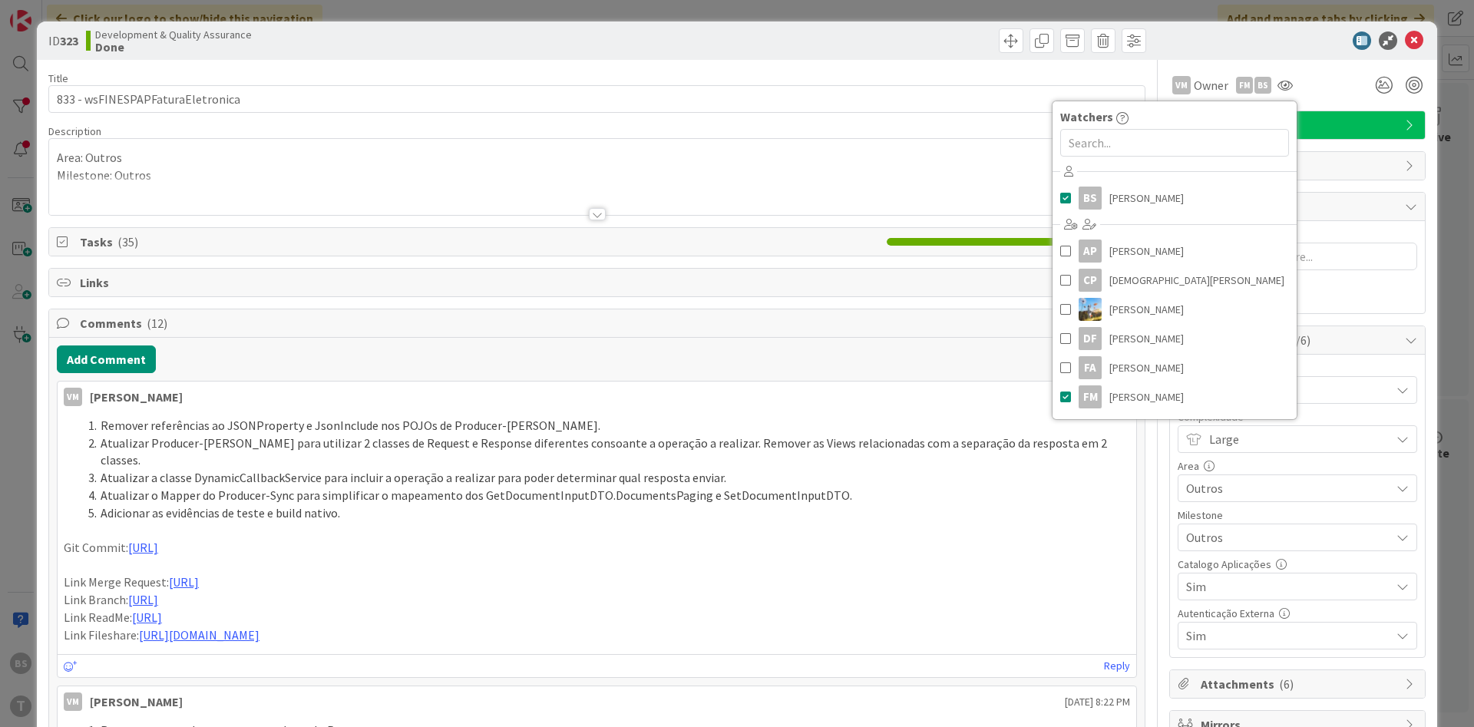
click at [878, 139] on div "BS [PERSON_NAME] just joined Area: Outros Milestone: Outros" at bounding box center [597, 177] width 1096 height 76
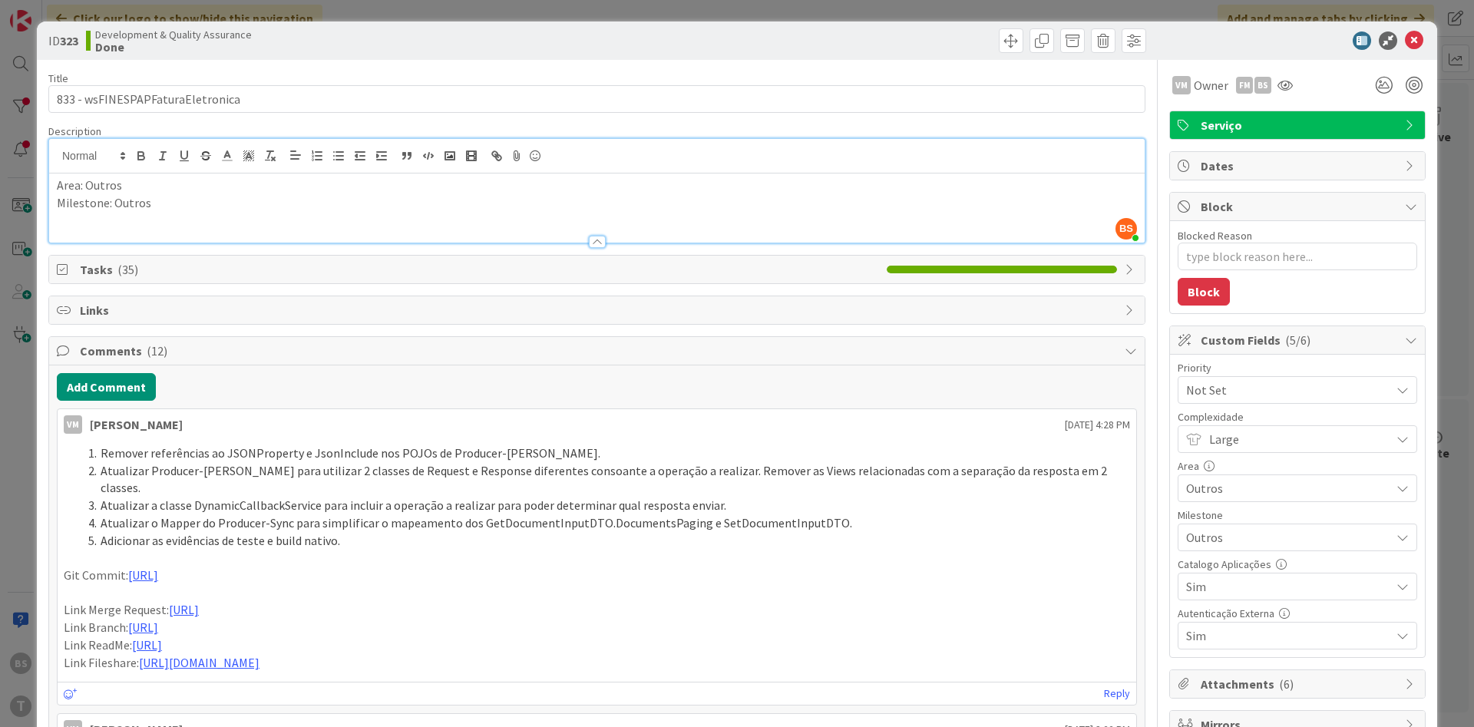
click at [1231, 396] on span "Not Set" at bounding box center [1284, 390] width 197 height 22
click at [1256, 538] on span "Low" at bounding box center [1319, 537] width 178 height 23
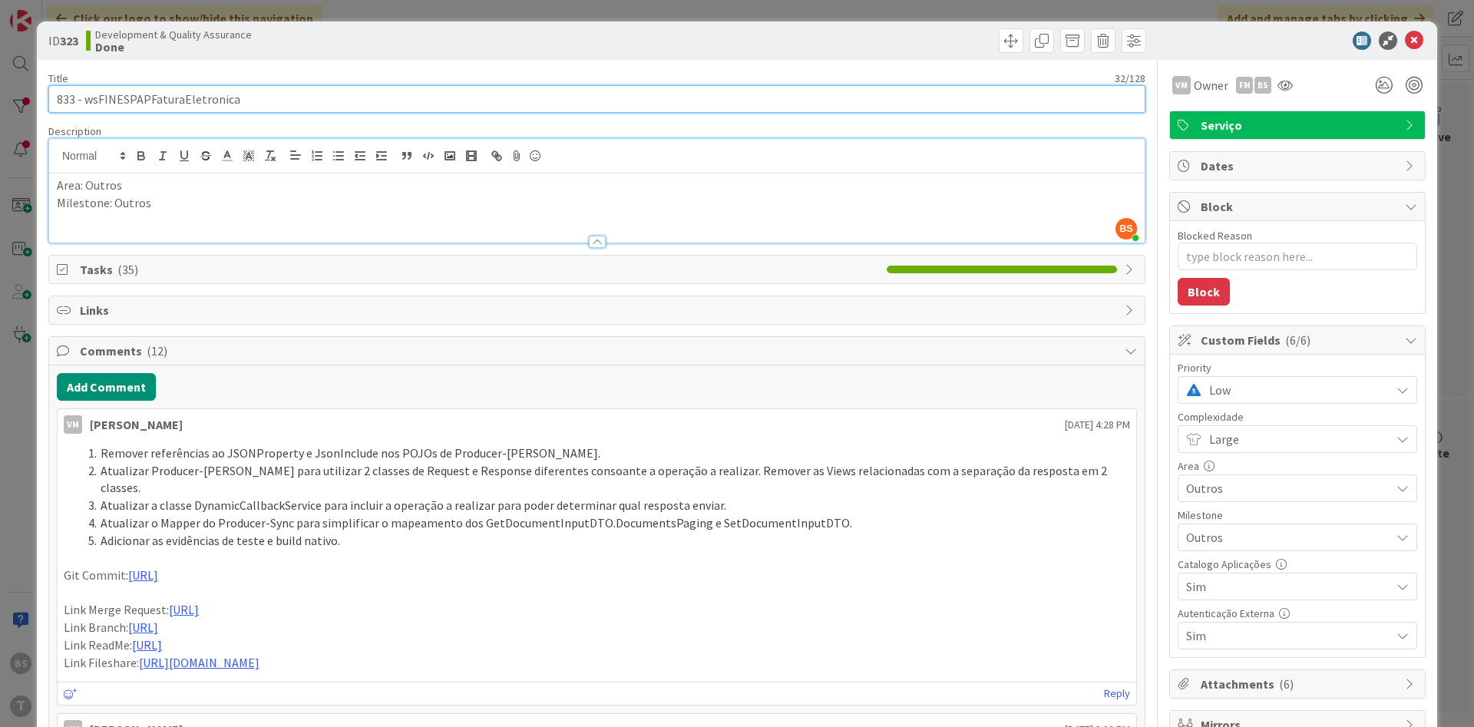
click at [215, 91] on input "833 - wsFINESPAPFaturaEletronica" at bounding box center [596, 99] width 1097 height 28
click at [202, 96] on input "833 - wsFINESPAPFaturaEletronica" at bounding box center [596, 99] width 1097 height 28
click at [192, 92] on input "833 - wsFINESPAPFaturaEletronica" at bounding box center [596, 99] width 1097 height 28
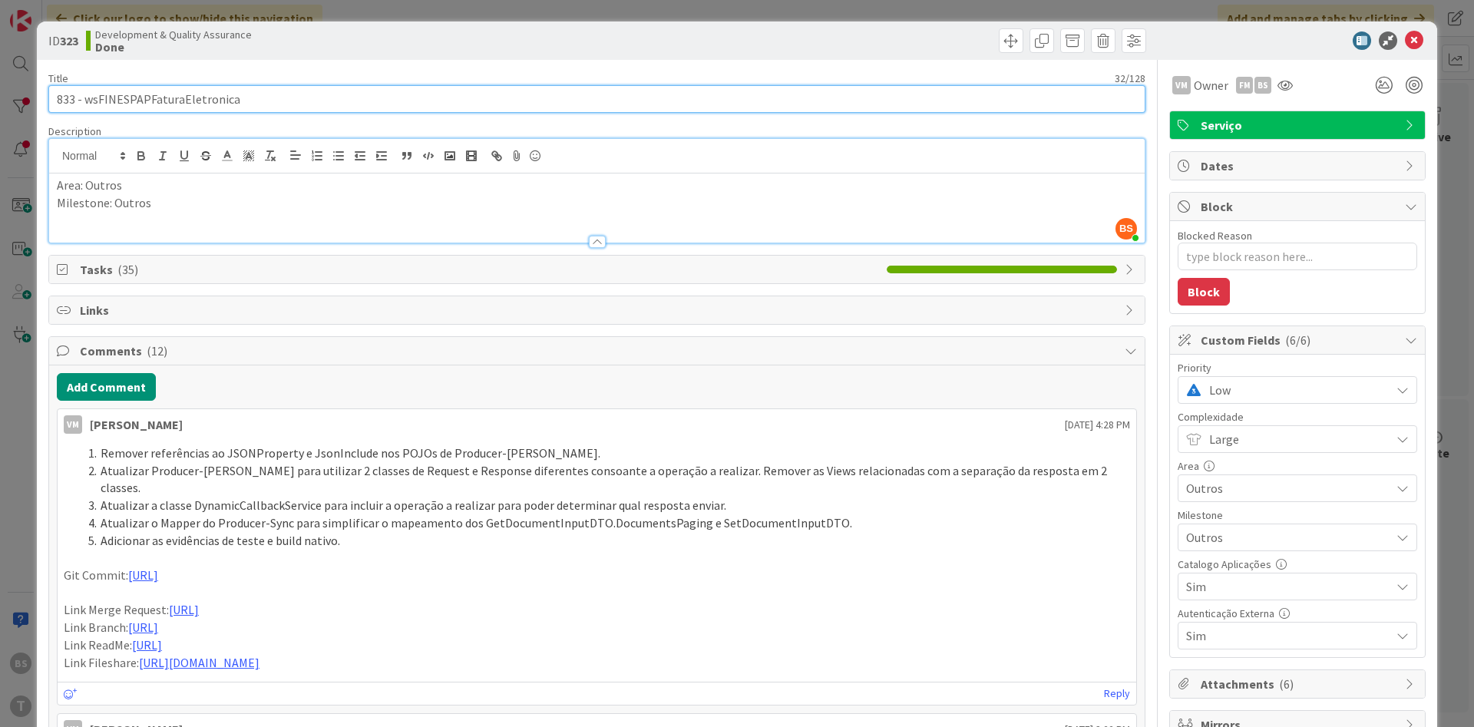
click at [192, 92] on input "833 - wsFINESPAPFaturaEletronica" at bounding box center [596, 99] width 1097 height 28
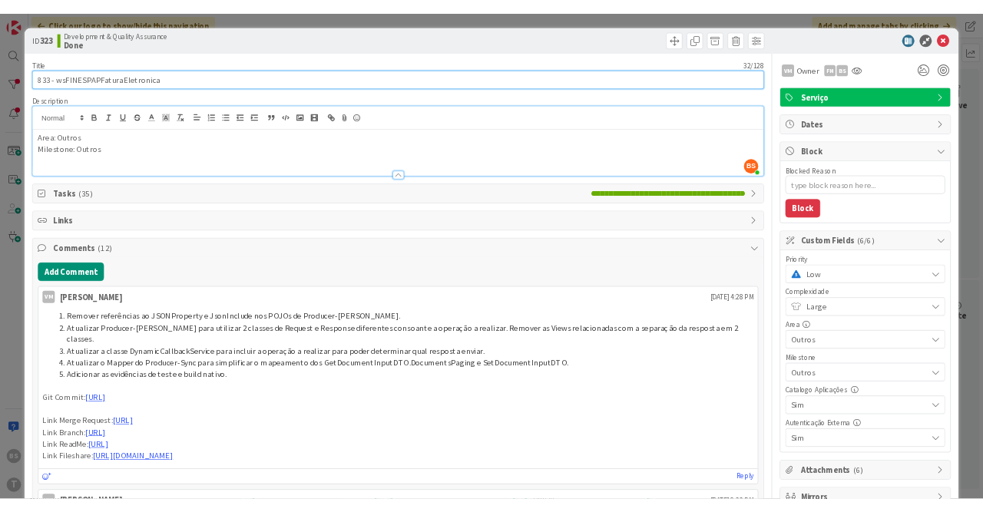
scroll to position [447, 289]
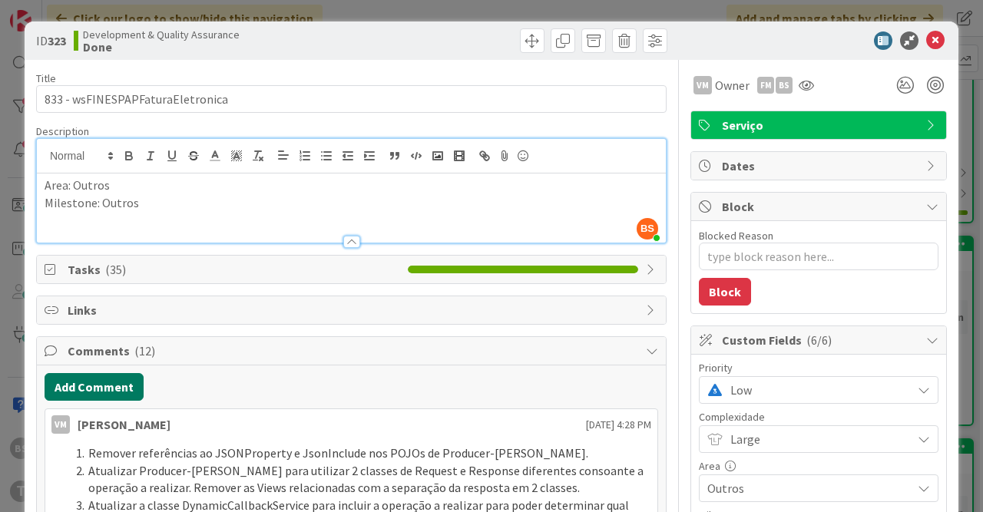
click at [94, 380] on button "Add Comment" at bounding box center [94, 387] width 99 height 28
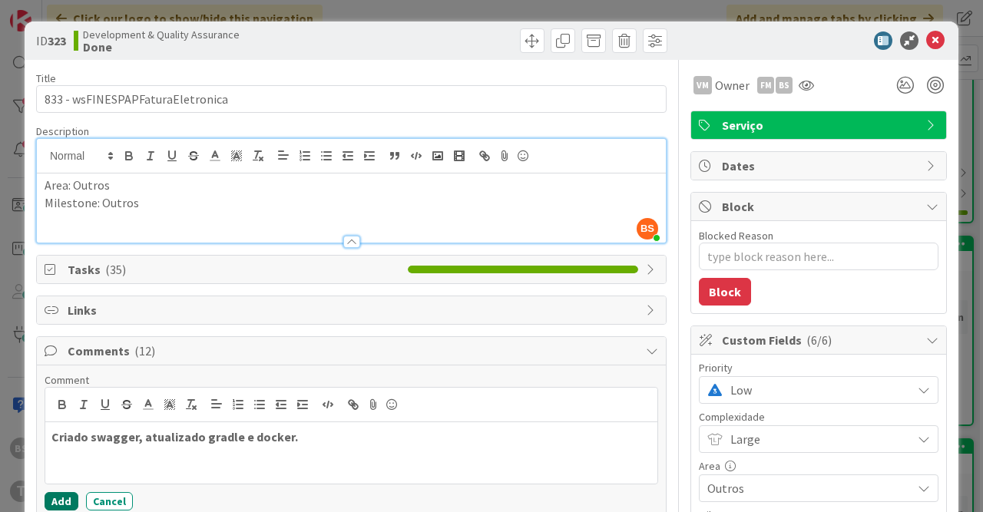
click at [62, 492] on button "Add" at bounding box center [62, 501] width 34 height 18
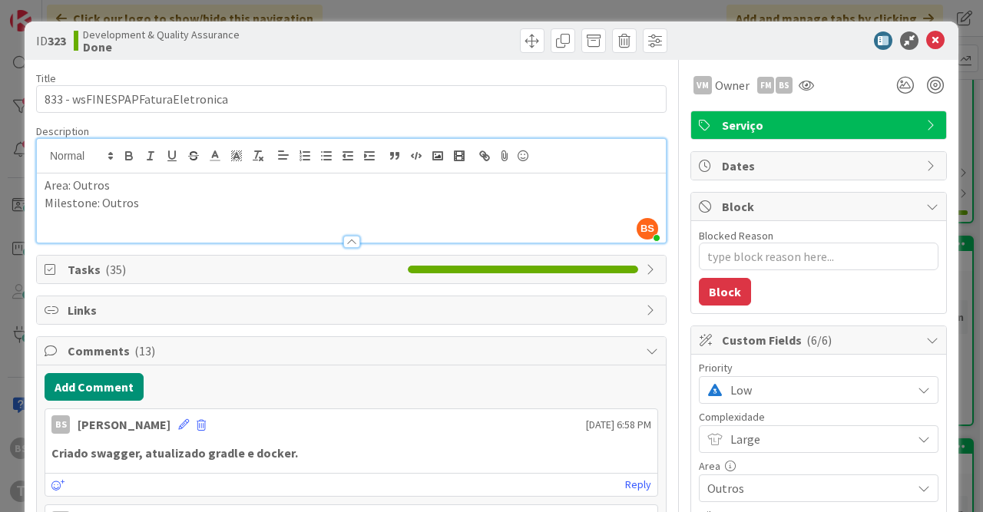
click at [771, 385] on span "Low" at bounding box center [817, 390] width 174 height 22
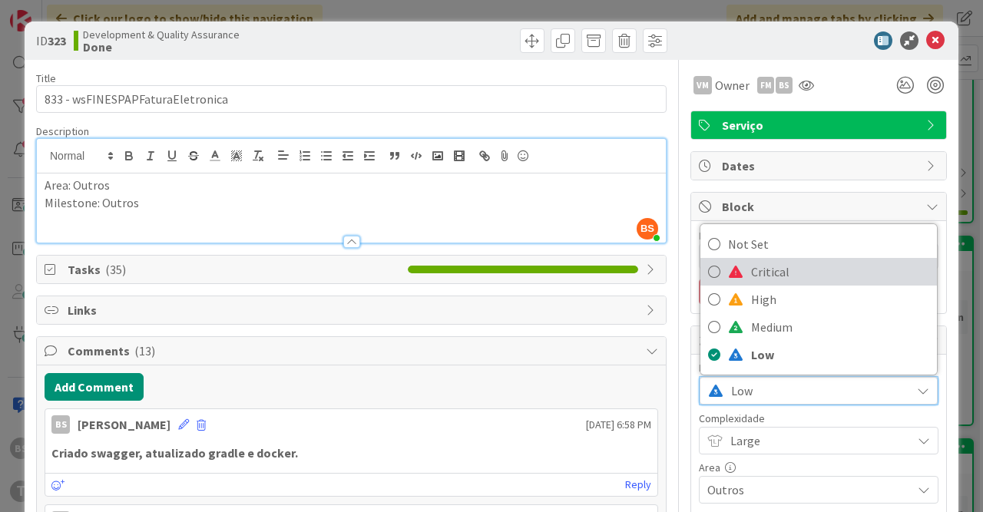
click at [783, 276] on span "Critical" at bounding box center [840, 271] width 178 height 23
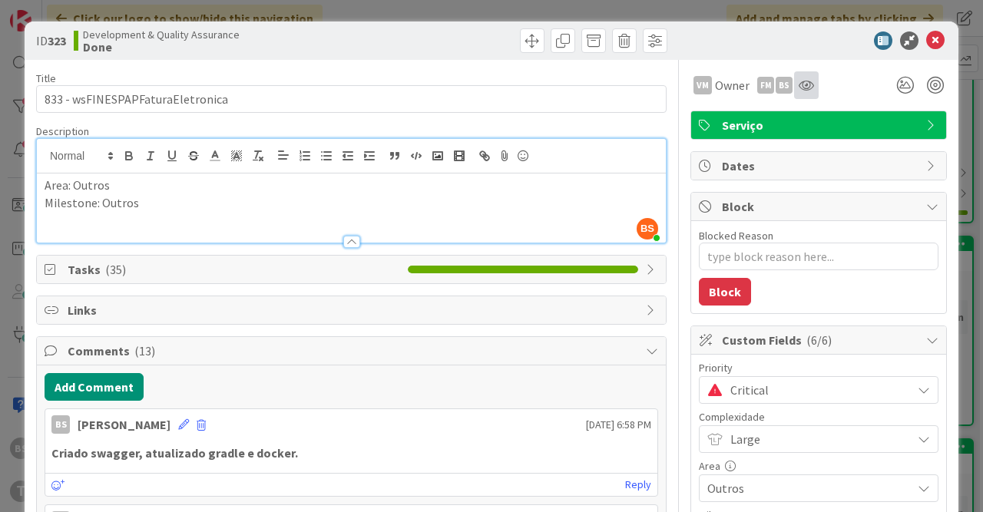
click at [806, 99] on div at bounding box center [806, 85] width 25 height 28
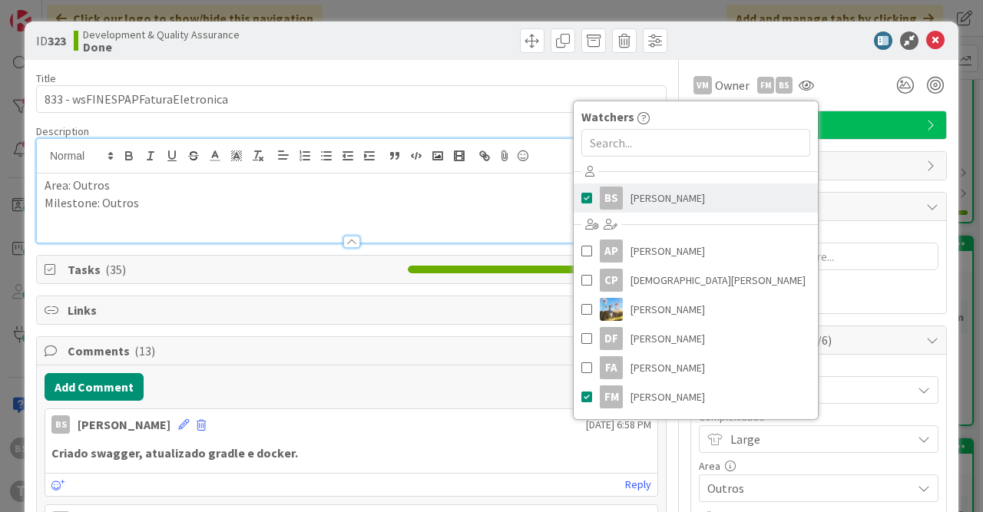
click at [721, 200] on link "BS [PERSON_NAME]" at bounding box center [696, 198] width 244 height 29
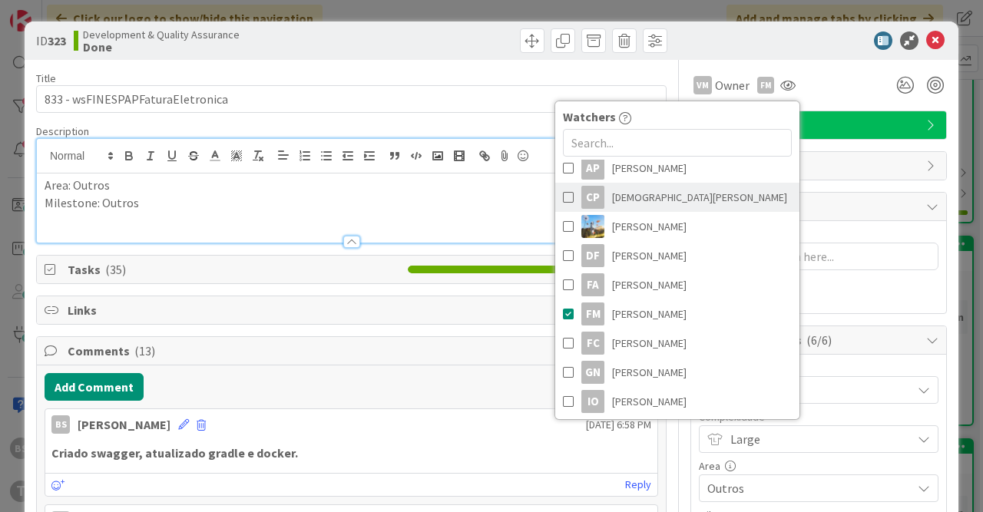
scroll to position [88, 0]
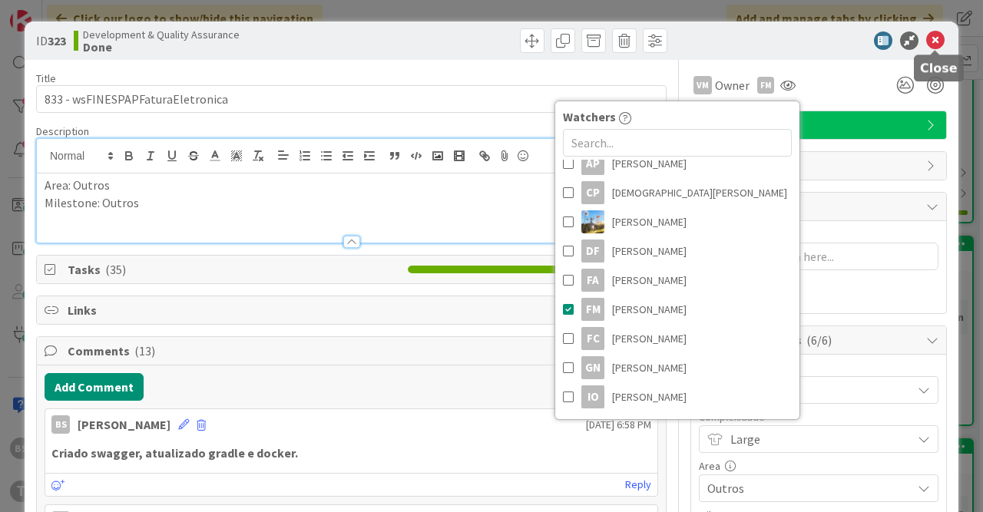
click at [935, 44] on icon at bounding box center [935, 40] width 18 height 18
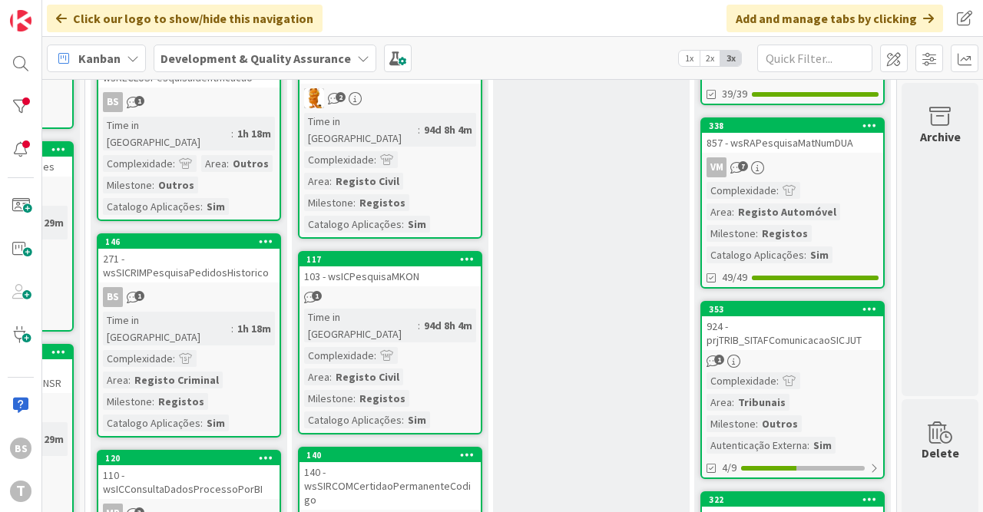
scroll to position [617, 780]
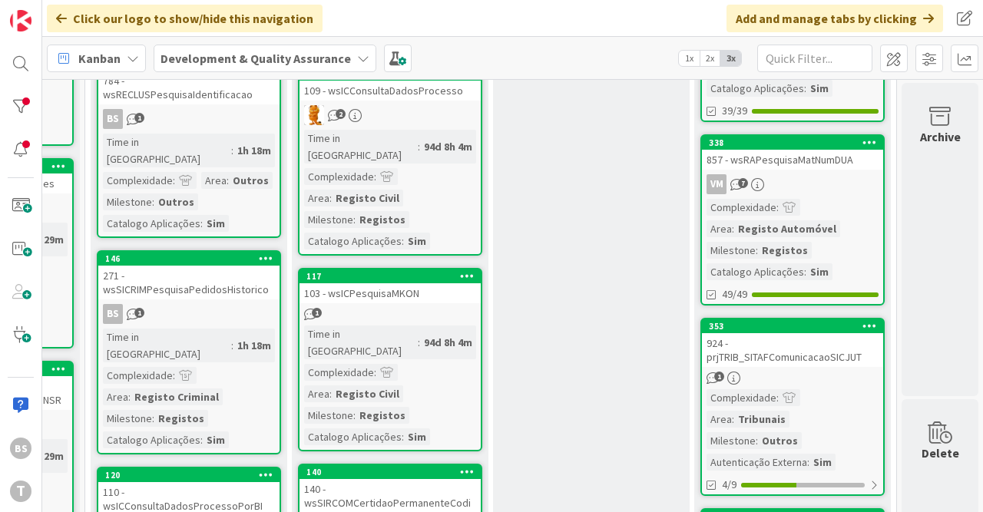
click at [783, 167] on div "857 - wsRAPesquisaMatNumDUA" at bounding box center [792, 160] width 181 height 20
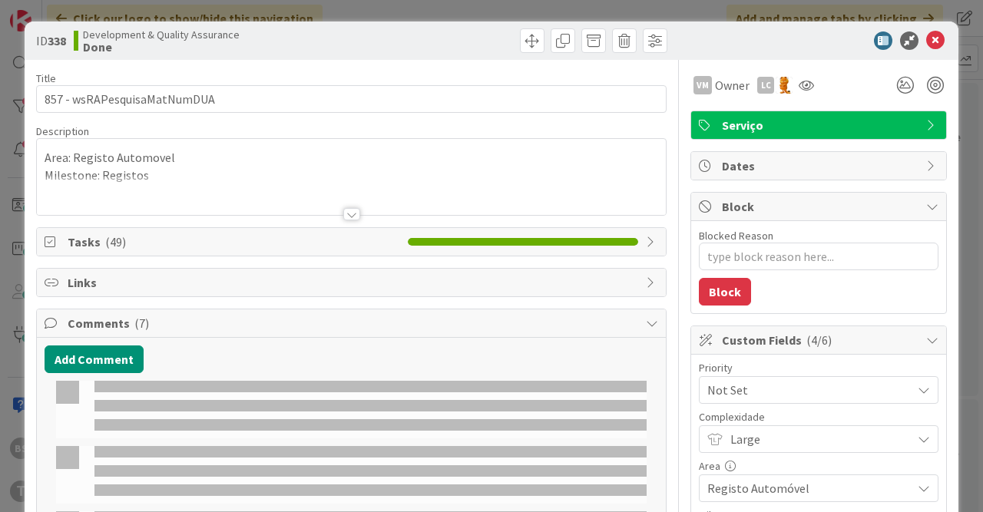
type textarea "x"
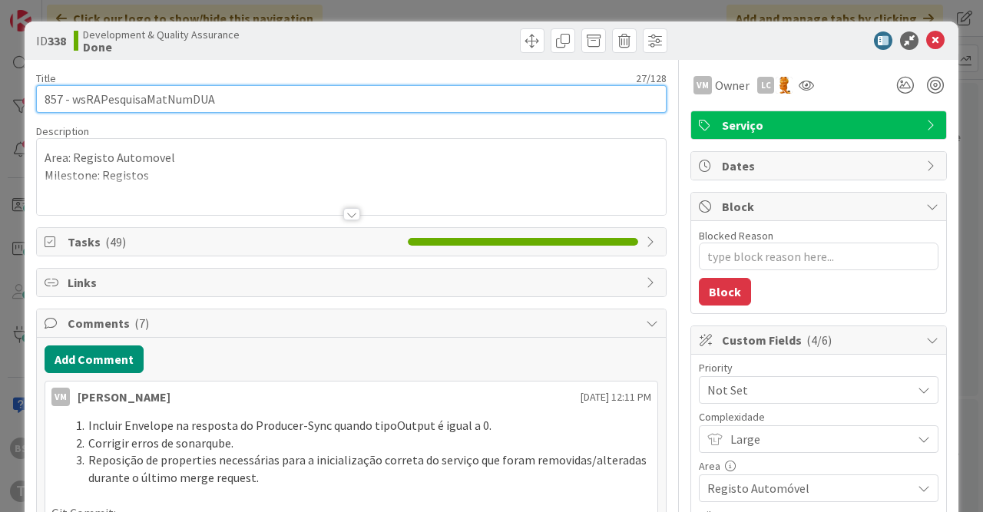
click at [323, 99] on input "857 - wsRAPesquisaMatNumDUA" at bounding box center [351, 99] width 630 height 28
